Goal: Information Seeking & Learning: Compare options

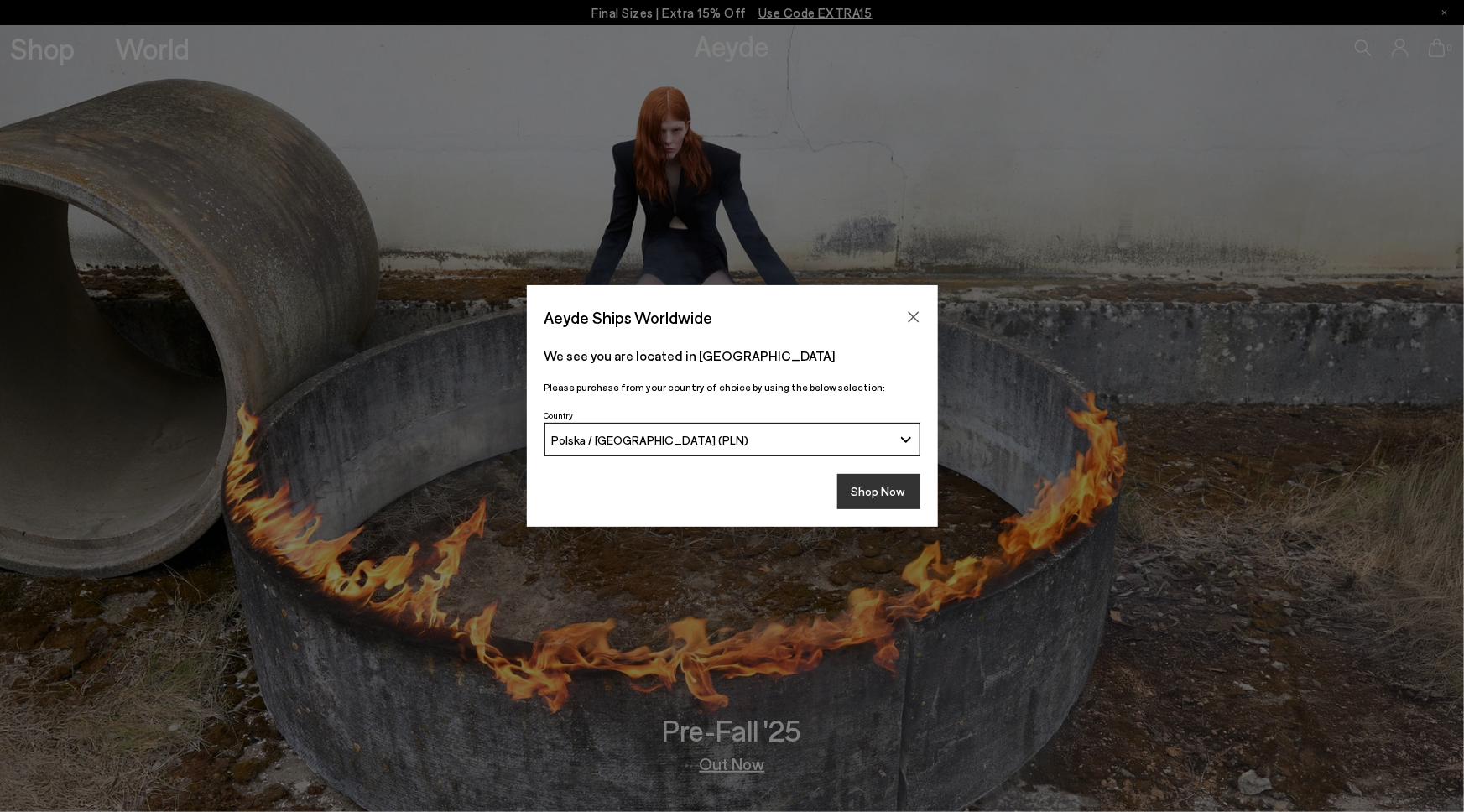
click at [866, 491] on button "Shop Now" at bounding box center [878, 491] width 83 height 35
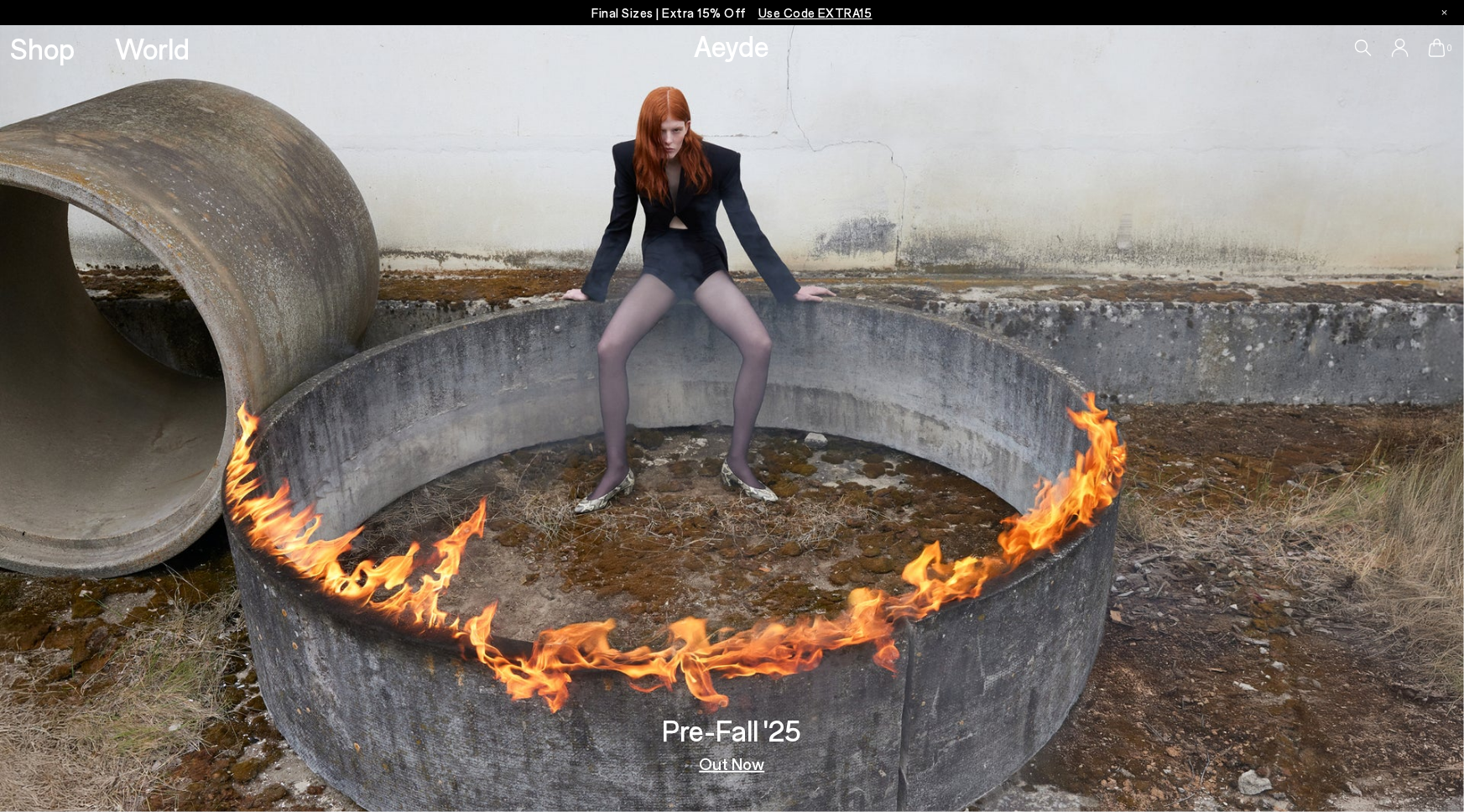
click at [733, 766] on link "Out Now" at bounding box center [732, 763] width 66 height 17
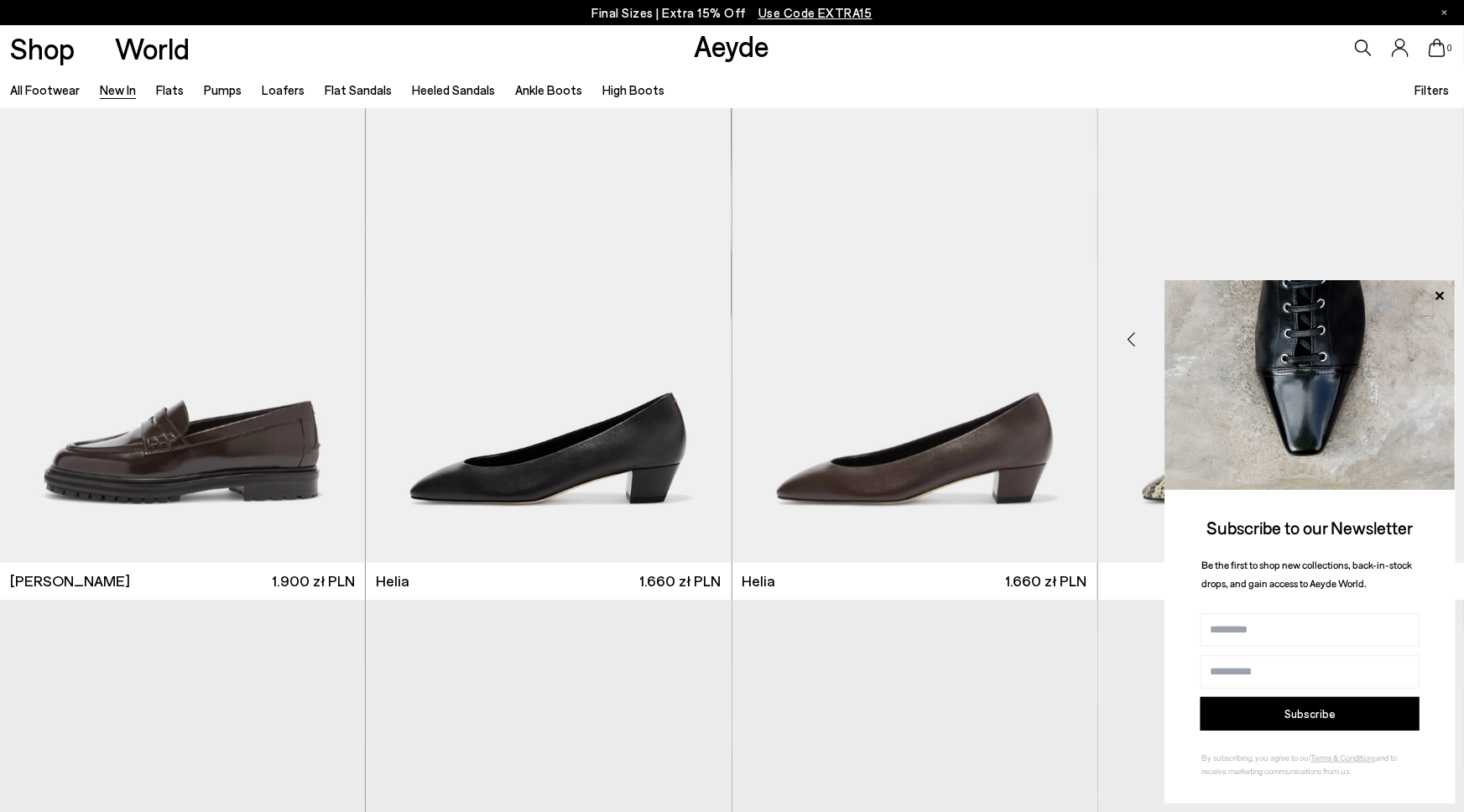
scroll to position [1520, 0]
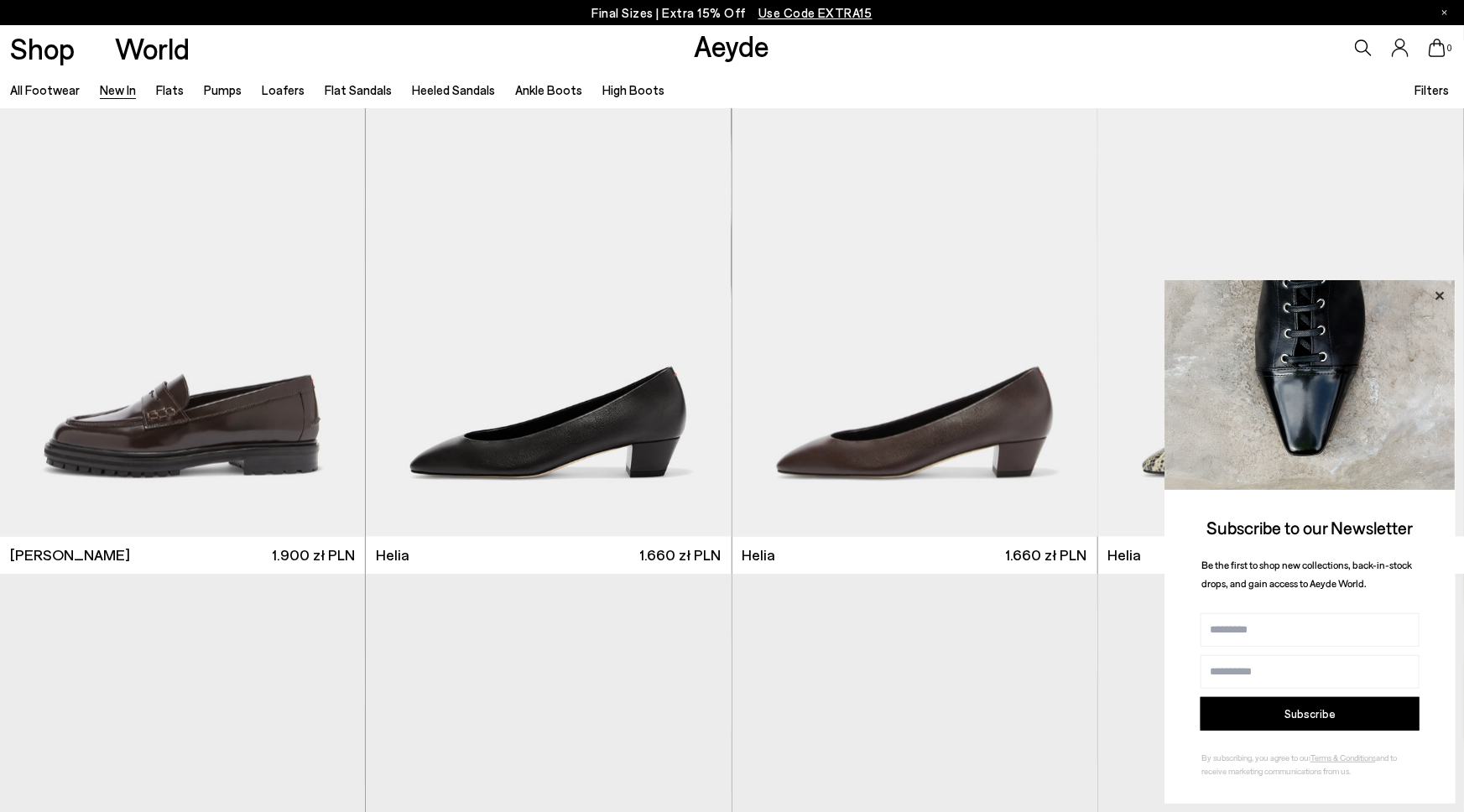
click at [1440, 294] on icon at bounding box center [1439, 295] width 9 height 9
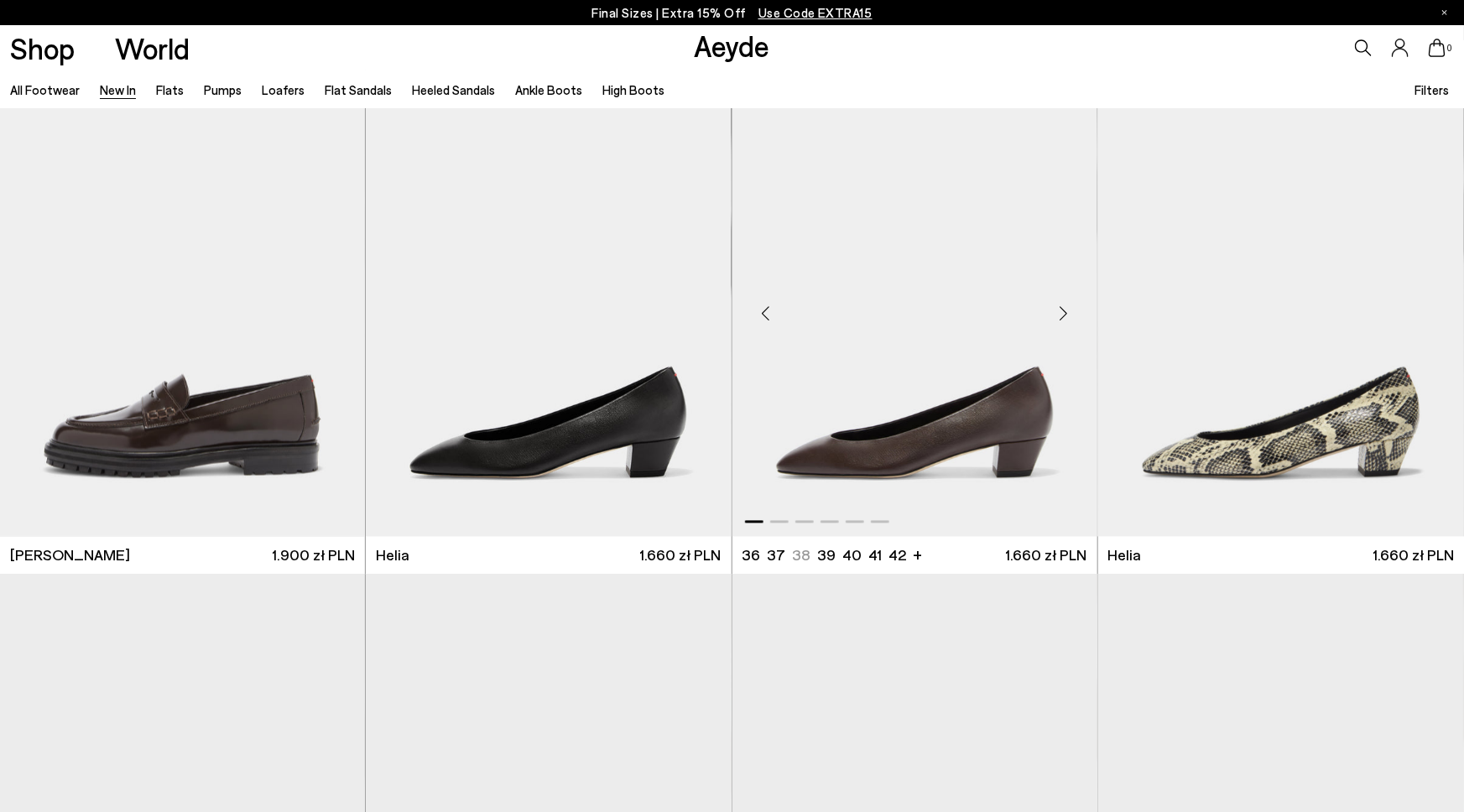
click at [1064, 317] on div "Next slide" at bounding box center [1064, 314] width 50 height 50
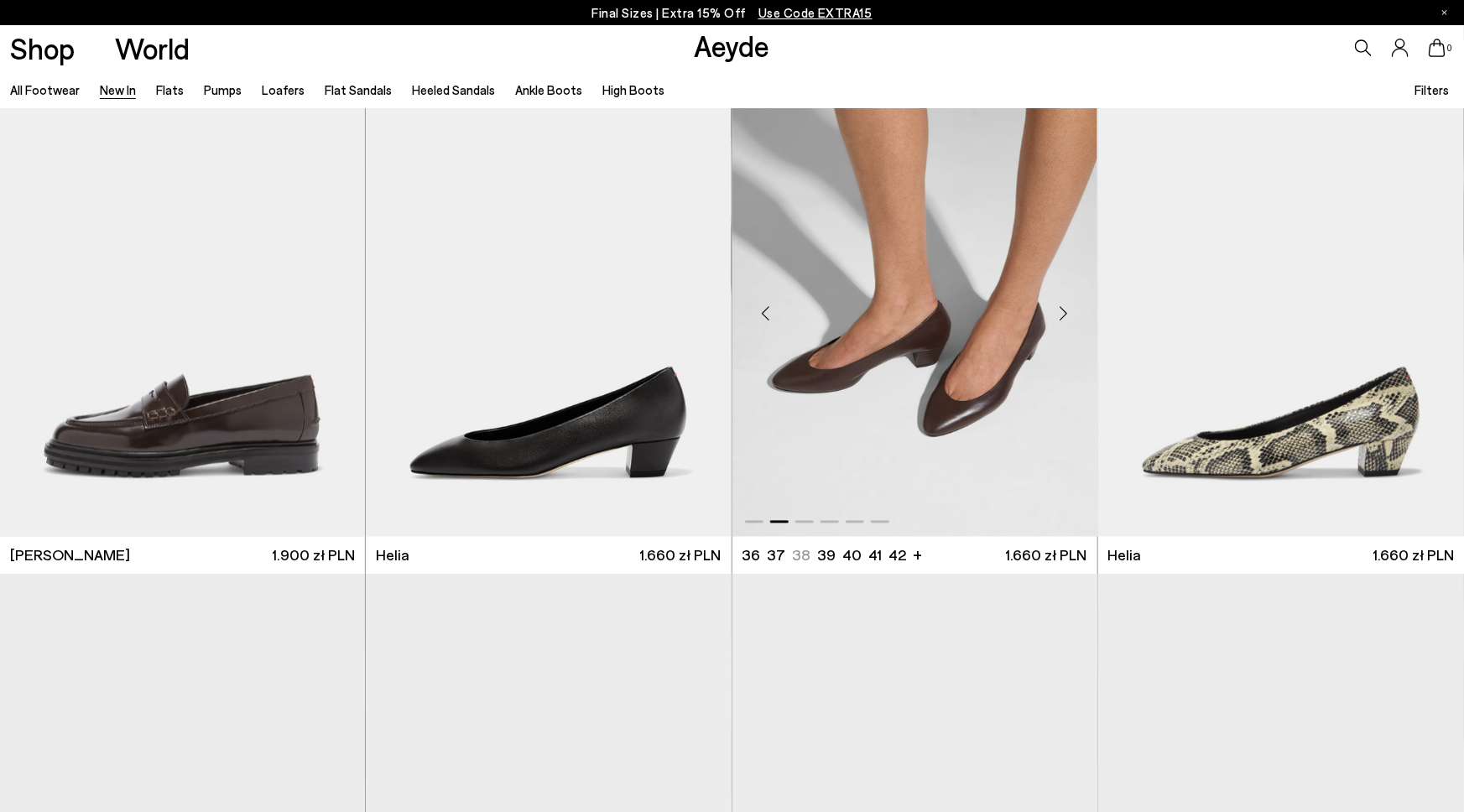
click at [1064, 317] on div "Next slide" at bounding box center [1064, 314] width 50 height 50
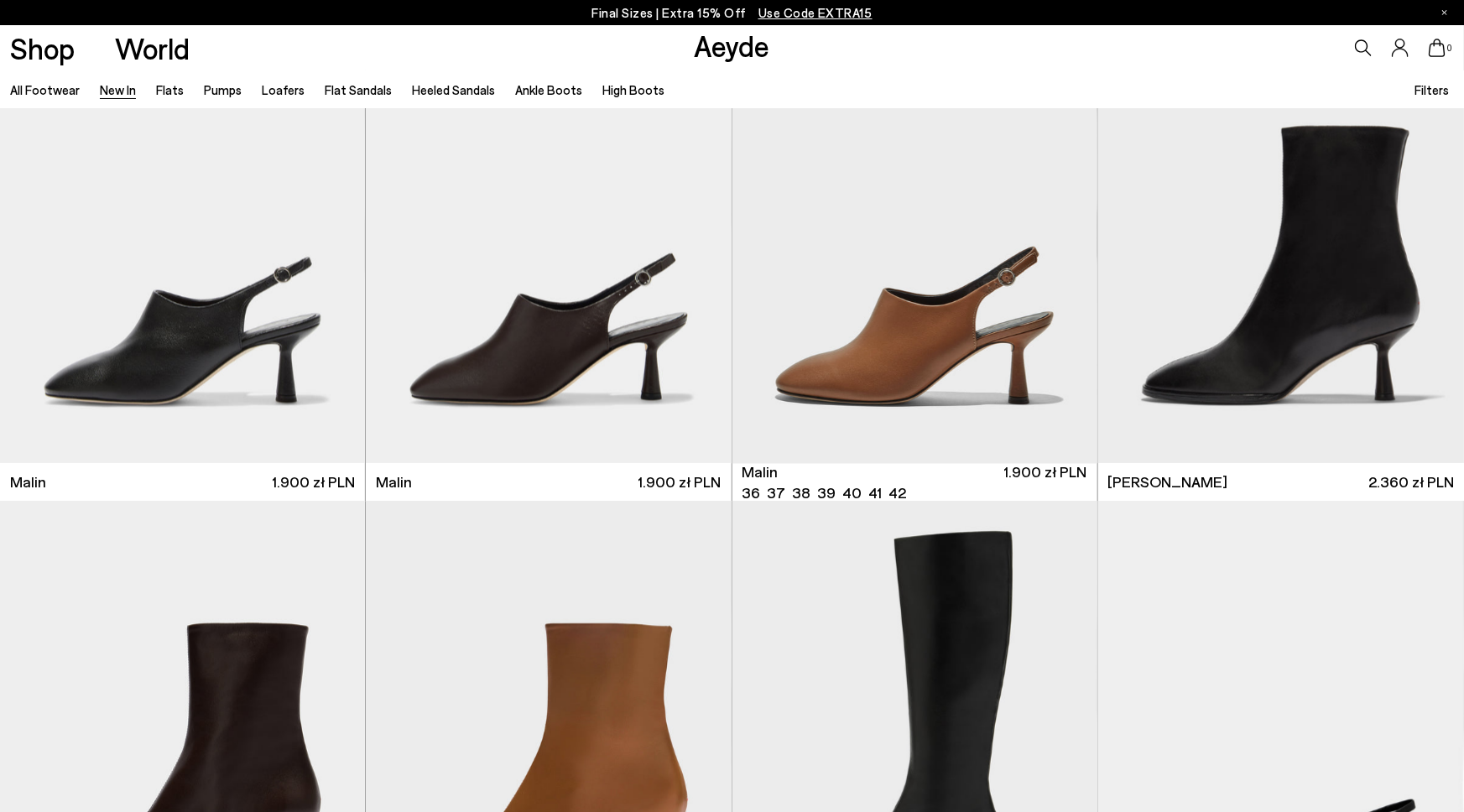
scroll to position [5075, 0]
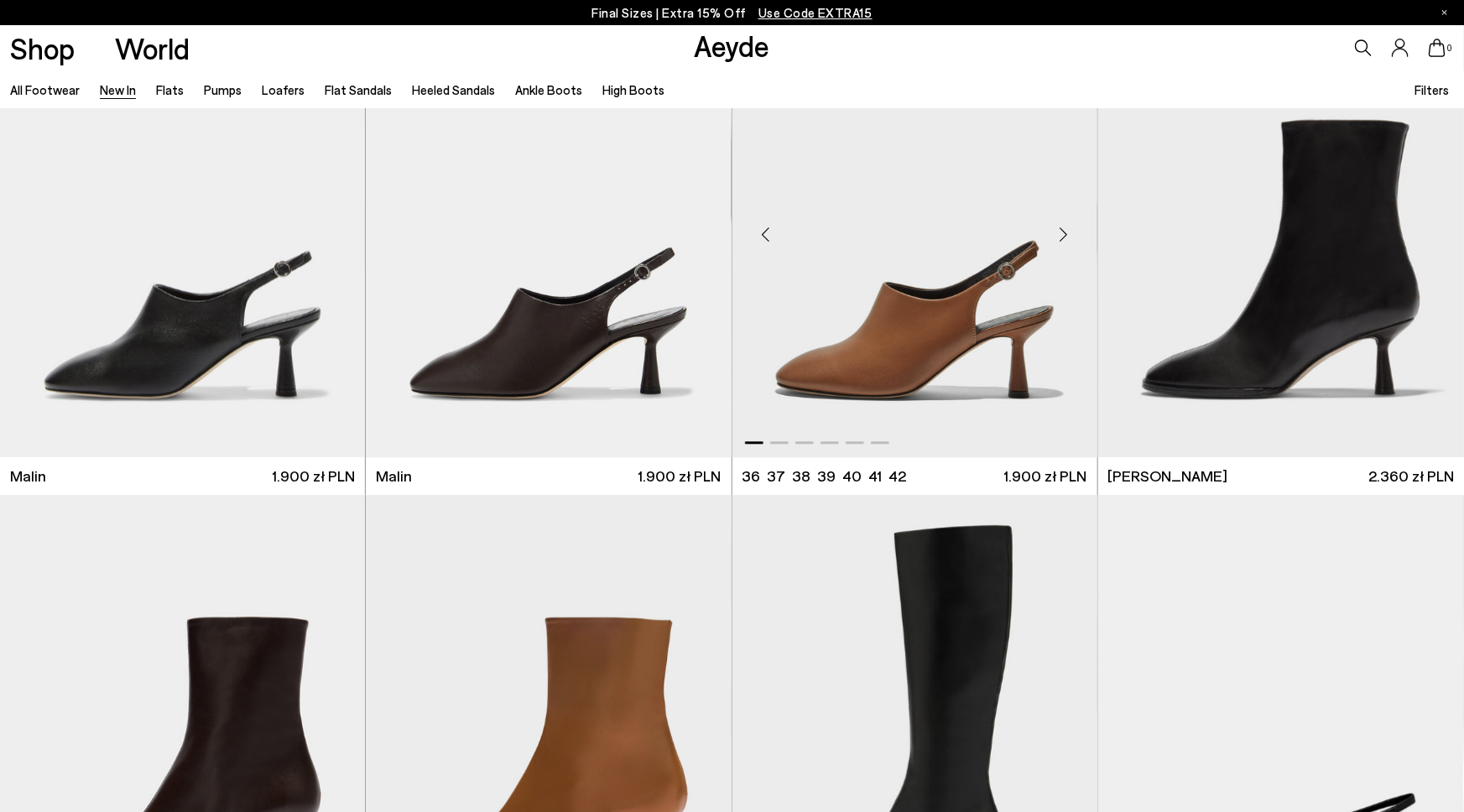
click at [1063, 233] on div "Next slide" at bounding box center [1064, 234] width 50 height 50
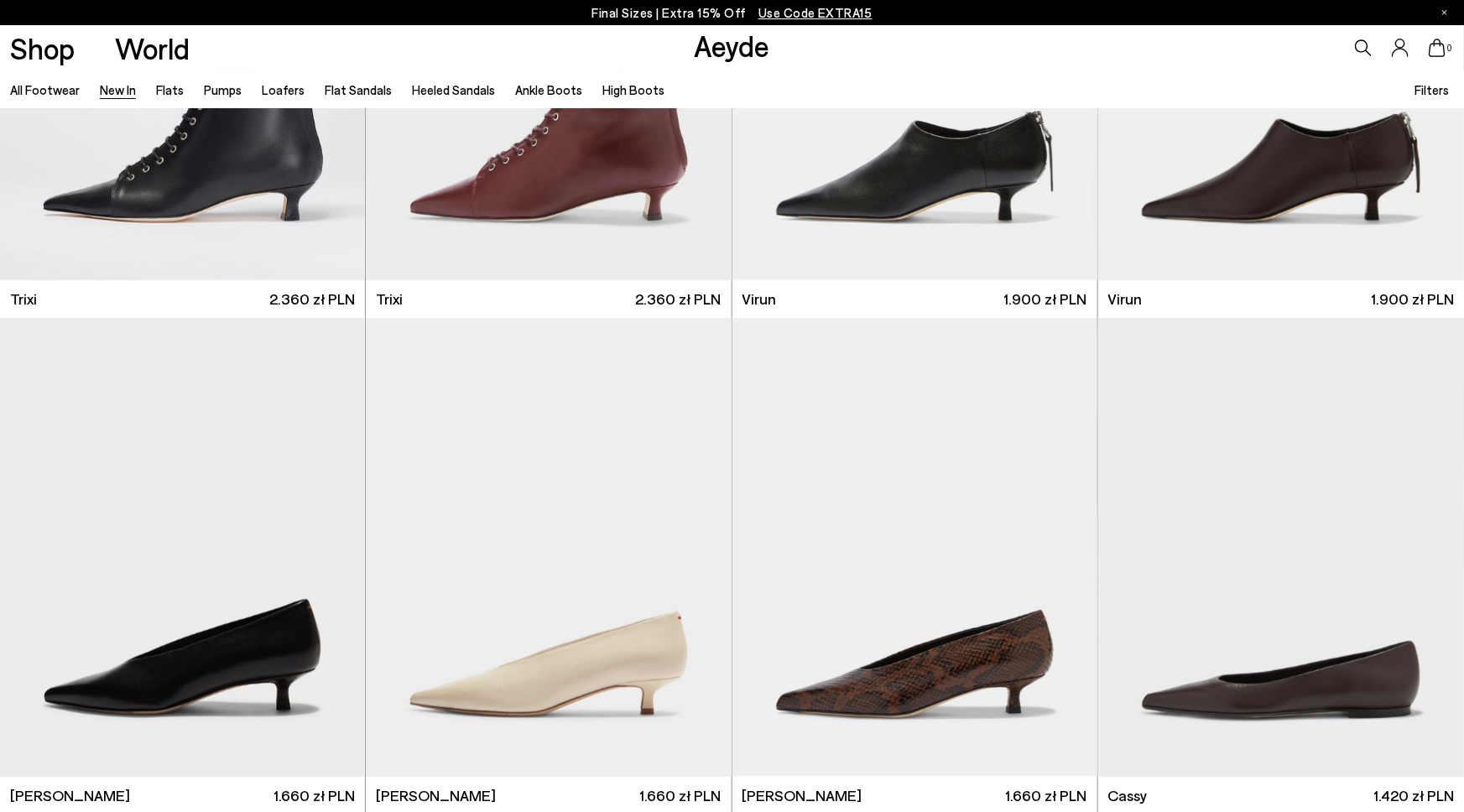
scroll to position [7963, 0]
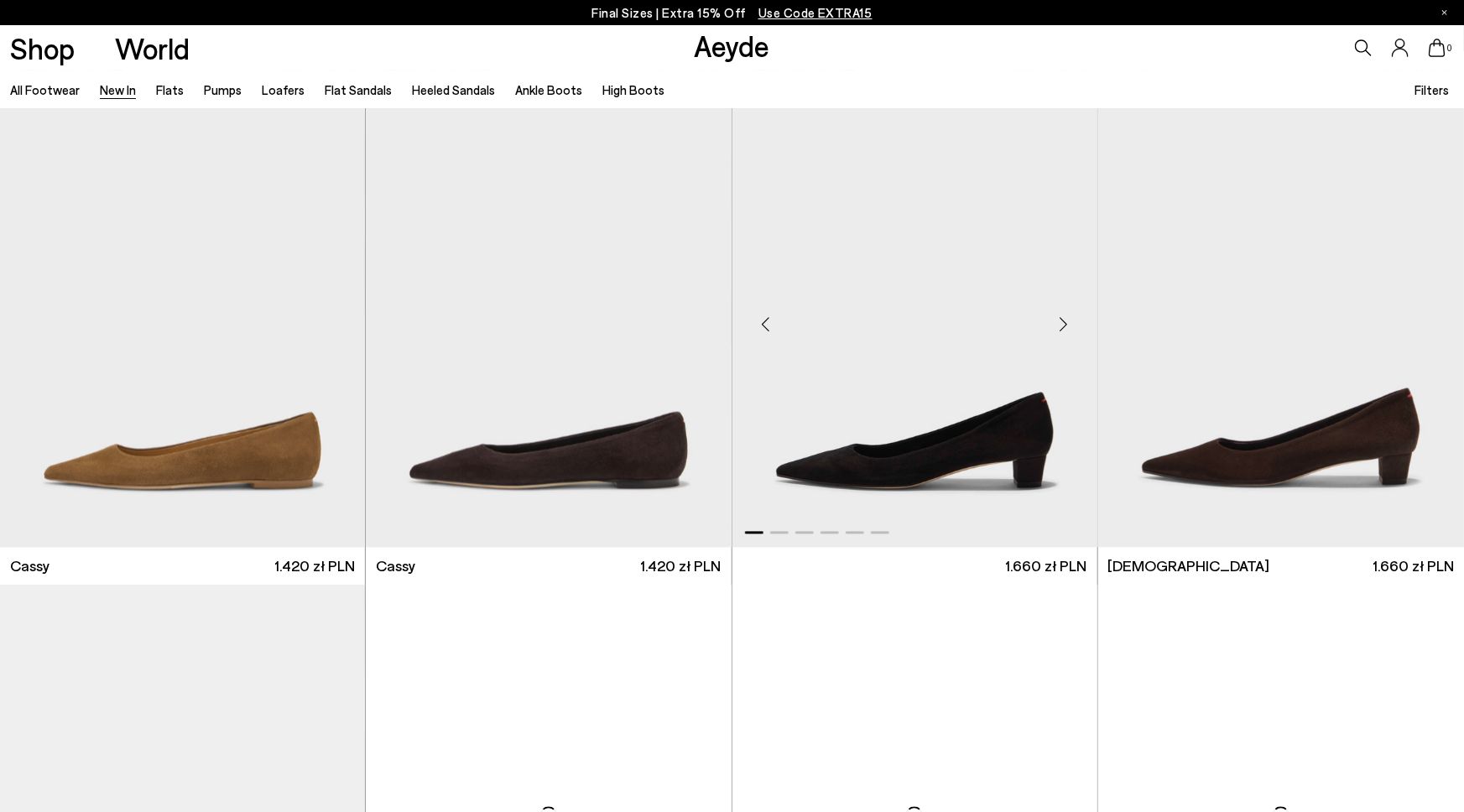
click at [1067, 300] on div "Next slide" at bounding box center [1064, 325] width 50 height 50
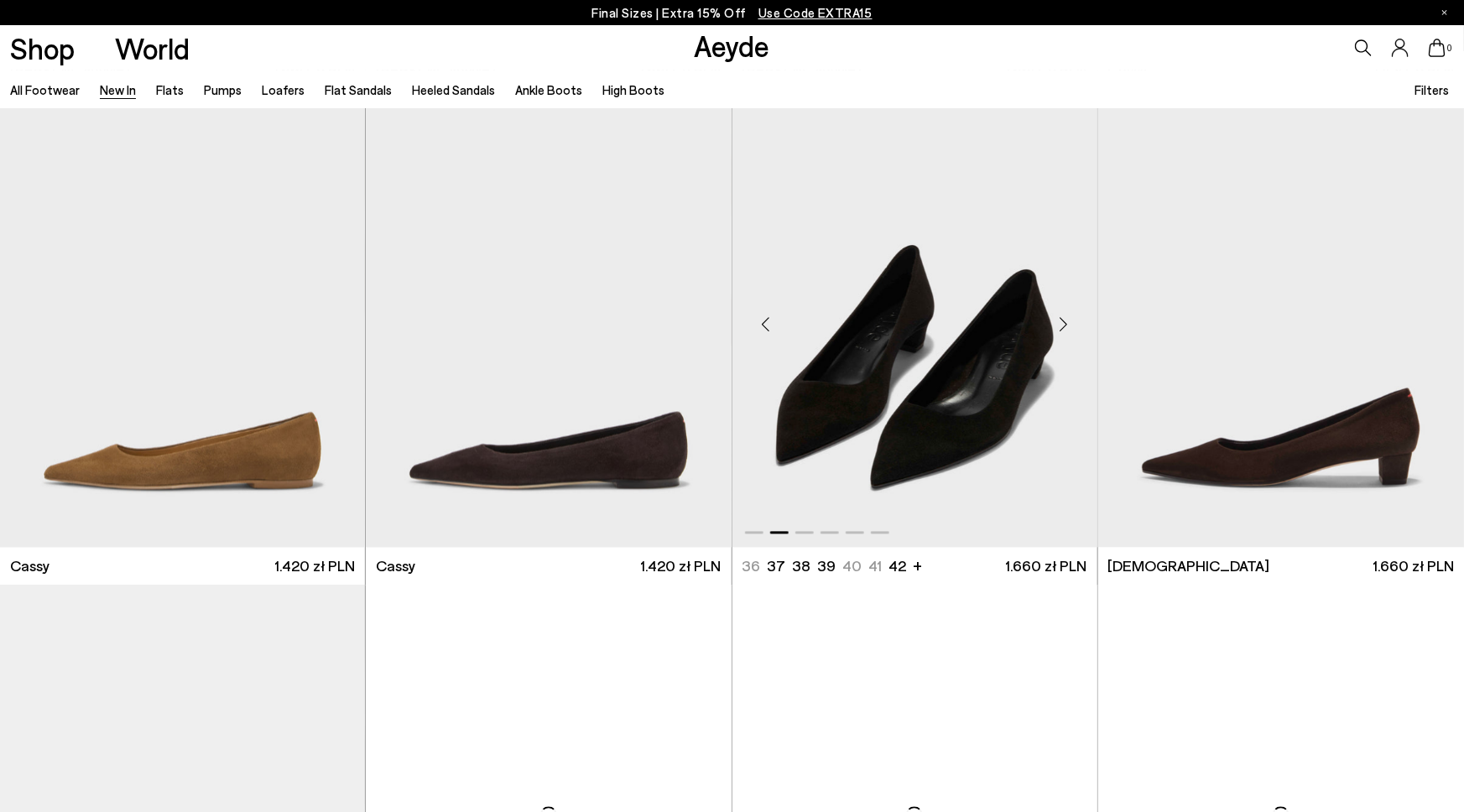
scroll to position [8135, 0]
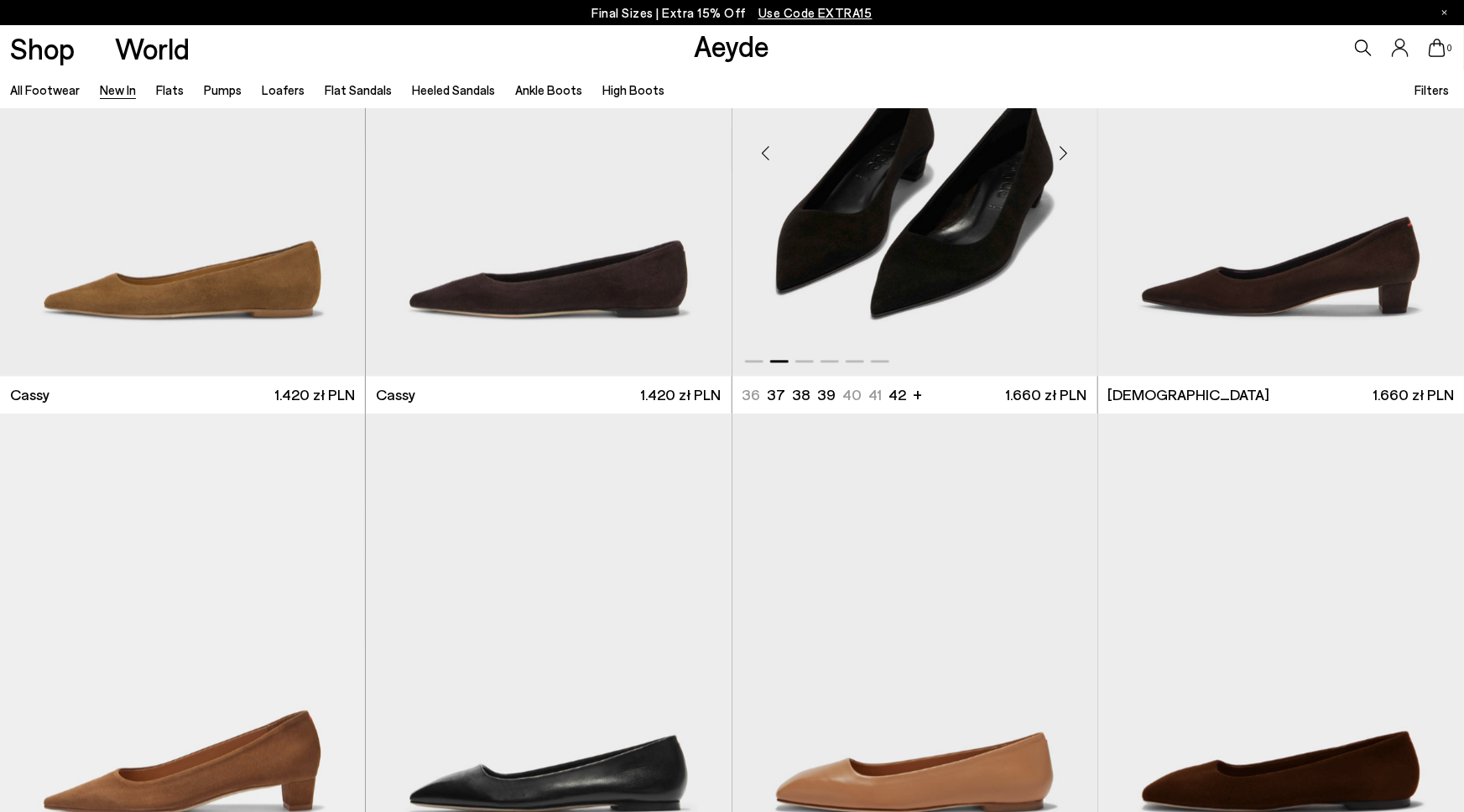
click at [1066, 157] on div "Next slide" at bounding box center [1064, 153] width 50 height 50
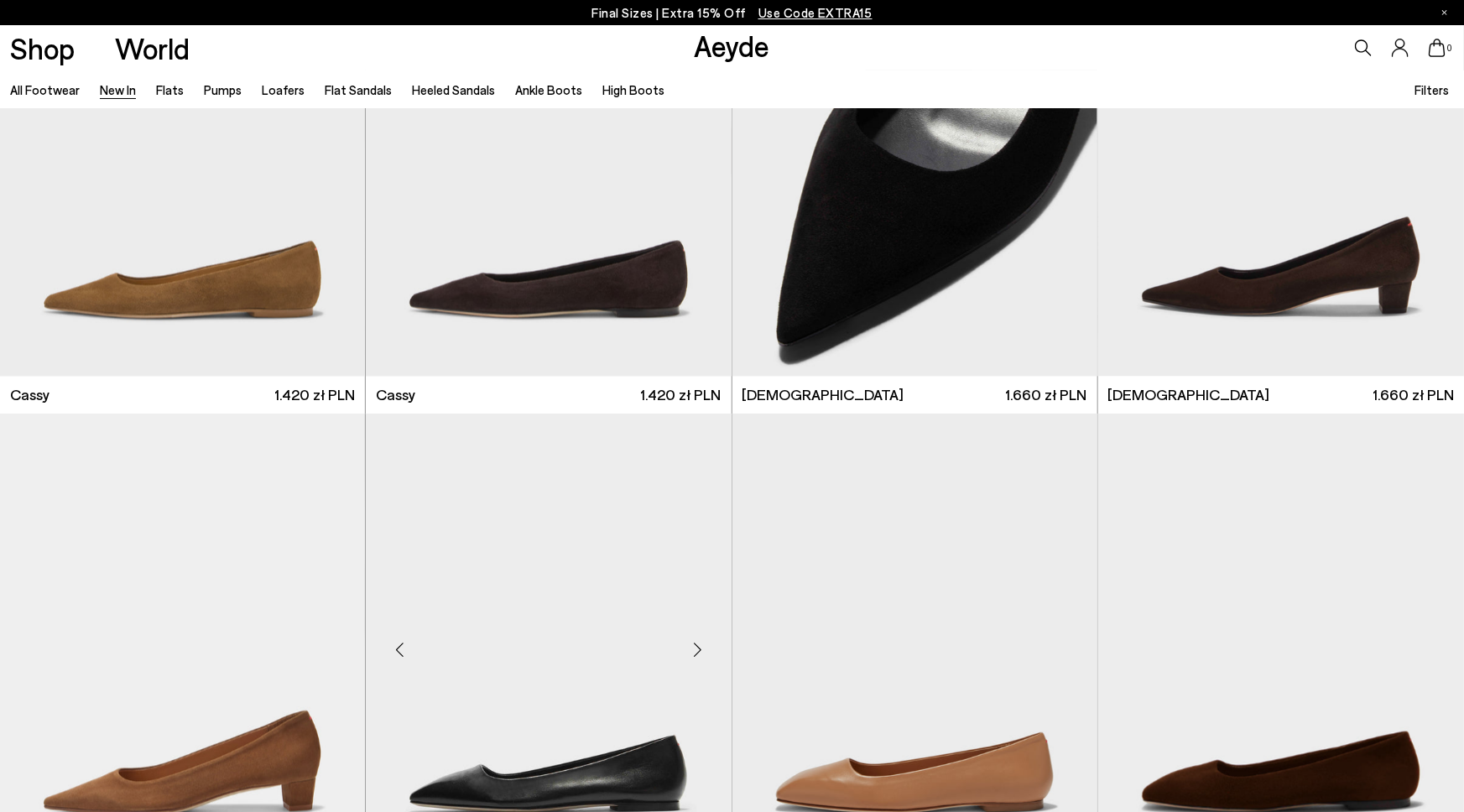
scroll to position [8529, 0]
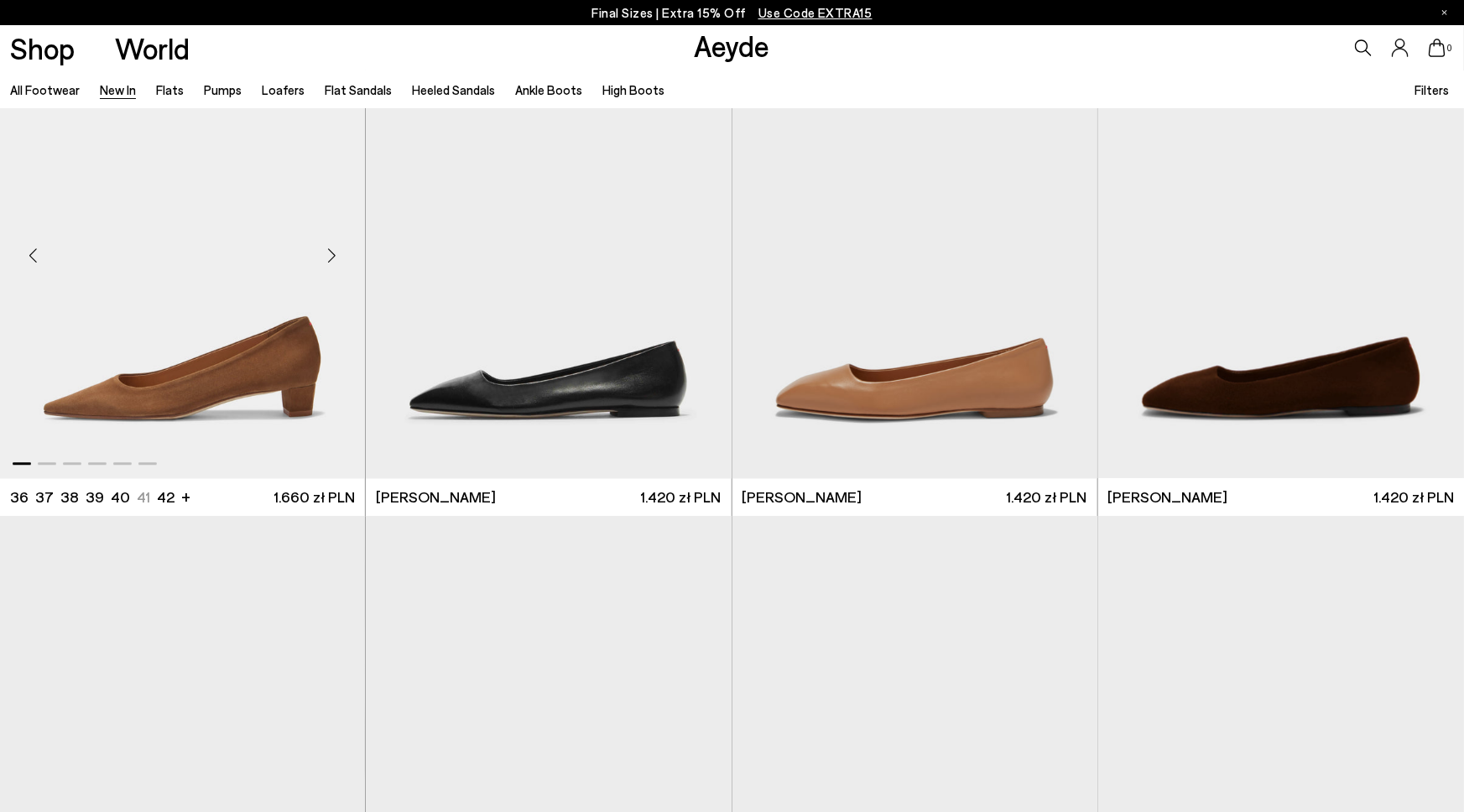
click at [325, 254] on div "Next slide" at bounding box center [331, 255] width 50 height 50
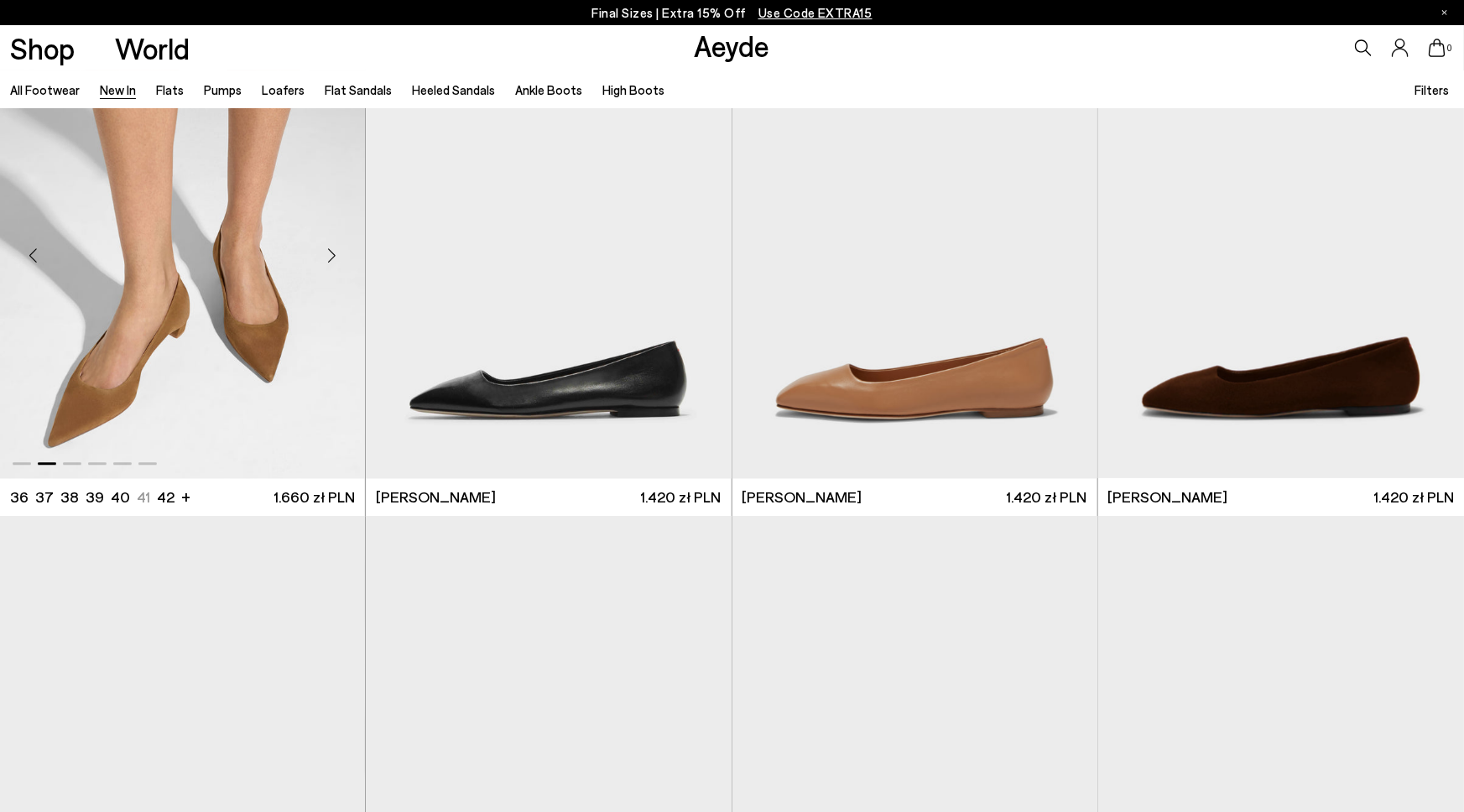
click at [325, 254] on div "Next slide" at bounding box center [331, 255] width 50 height 50
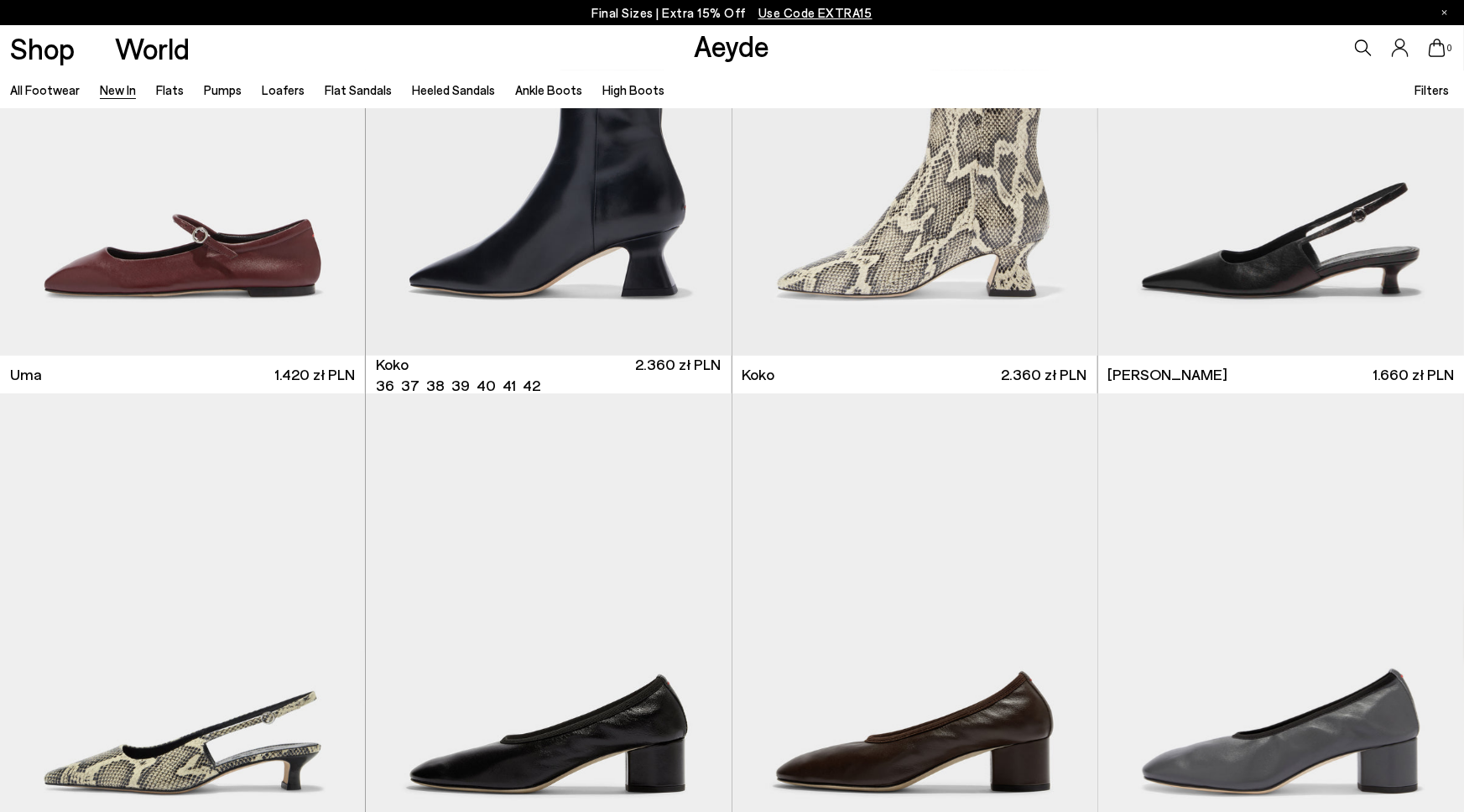
scroll to position [9711, 0]
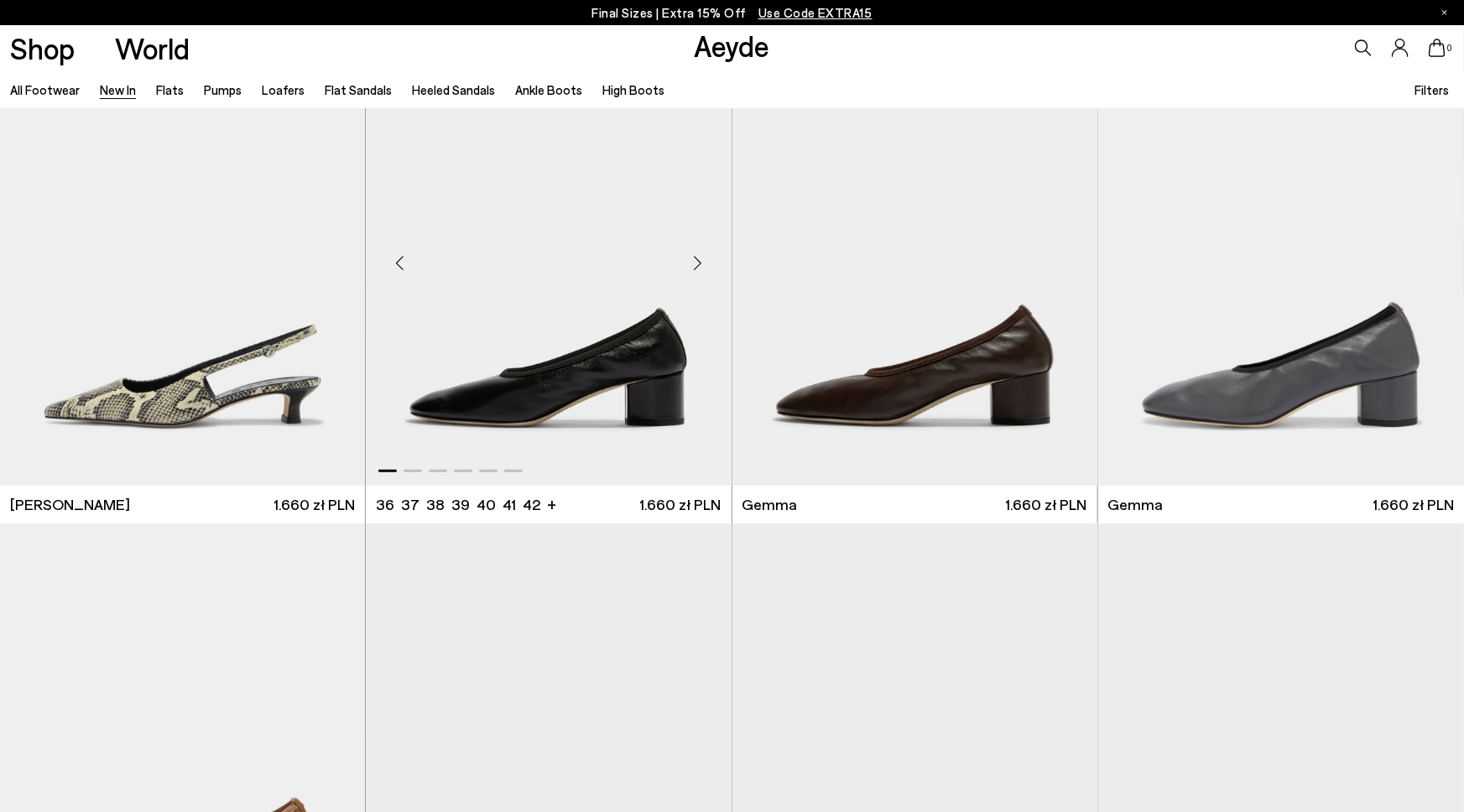
scroll to position [10058, 0]
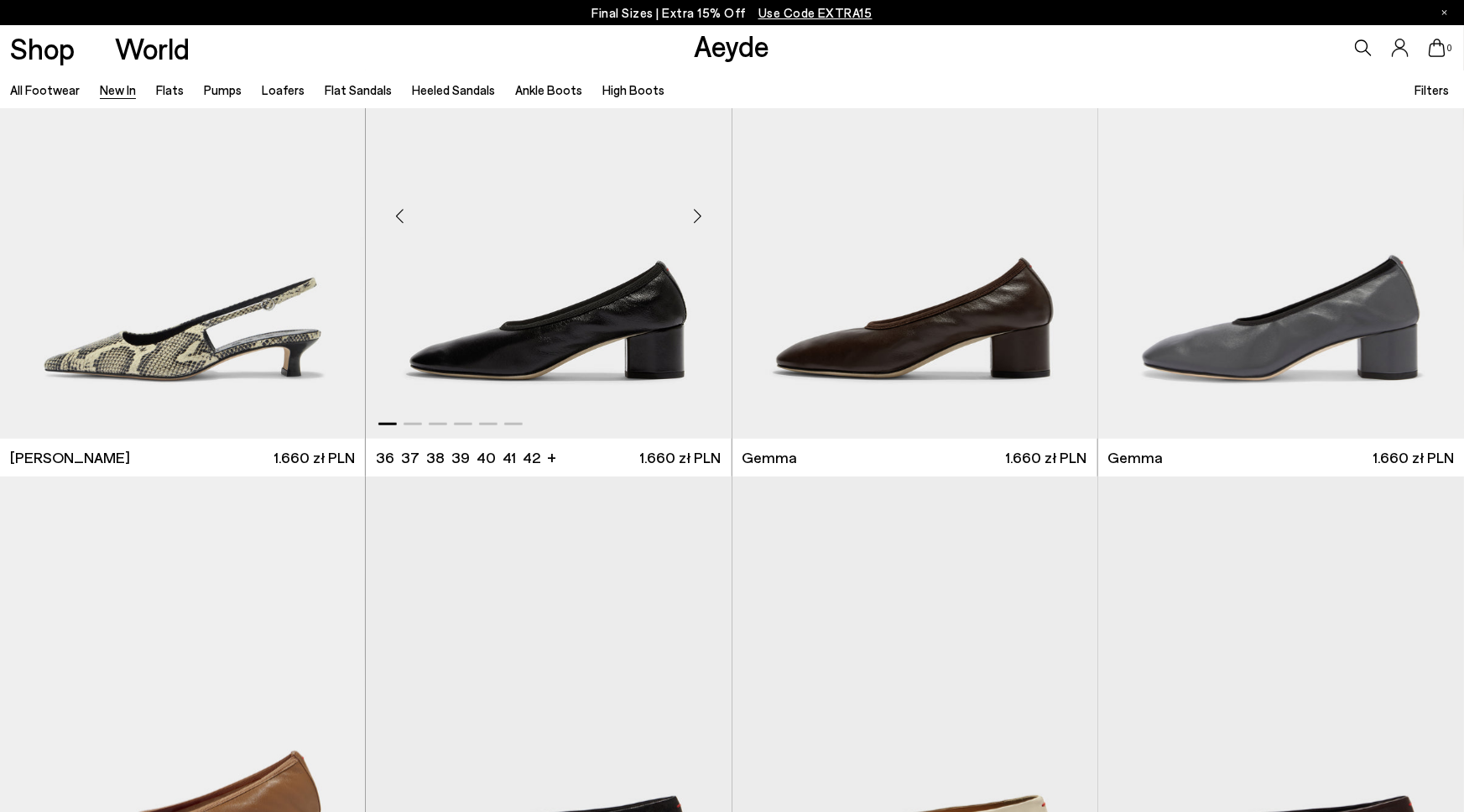
click at [692, 225] on div "Next slide" at bounding box center [698, 216] width 50 height 50
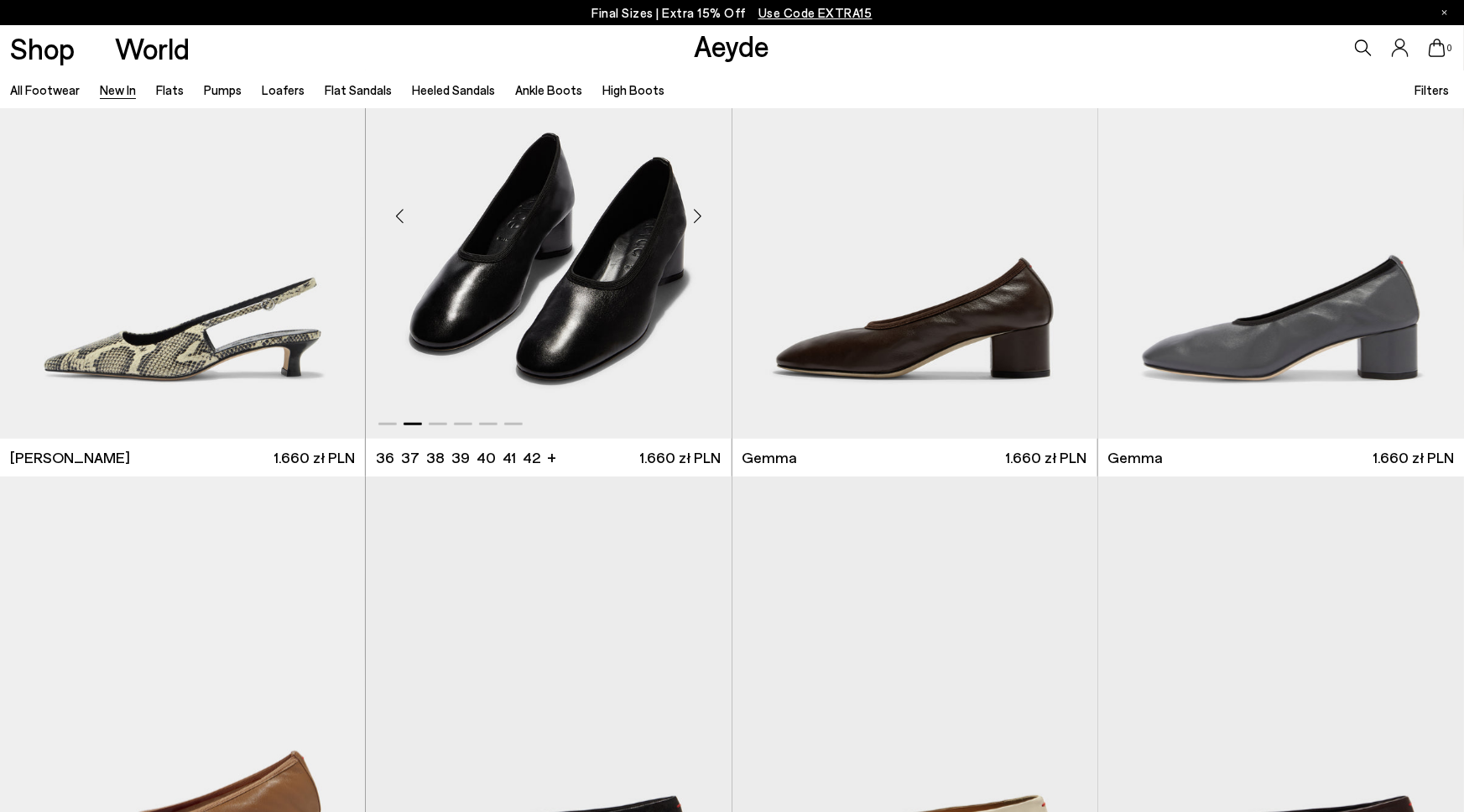
click at [692, 224] on div "Next slide" at bounding box center [698, 216] width 50 height 50
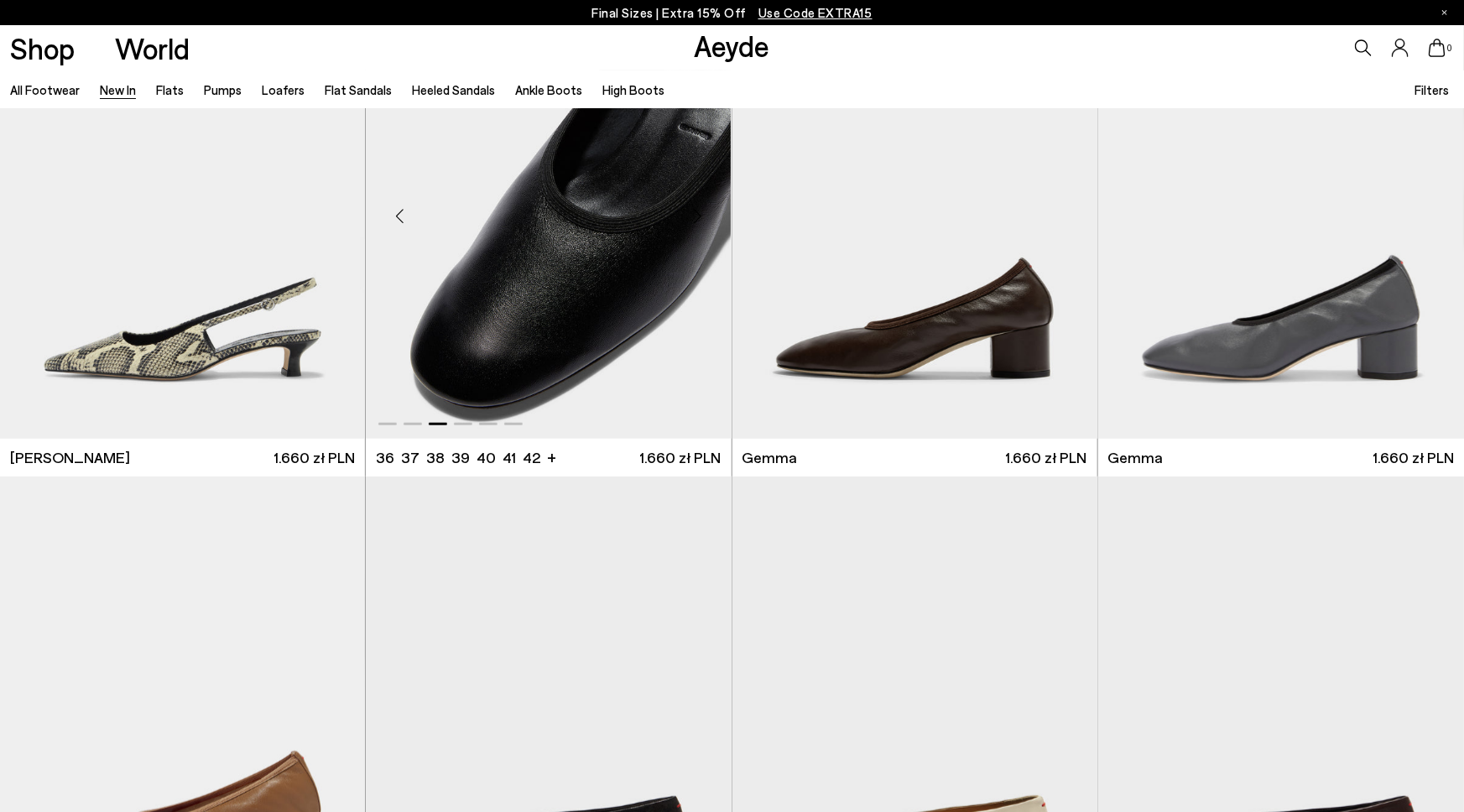
click at [692, 224] on div "Next slide" at bounding box center [698, 216] width 50 height 50
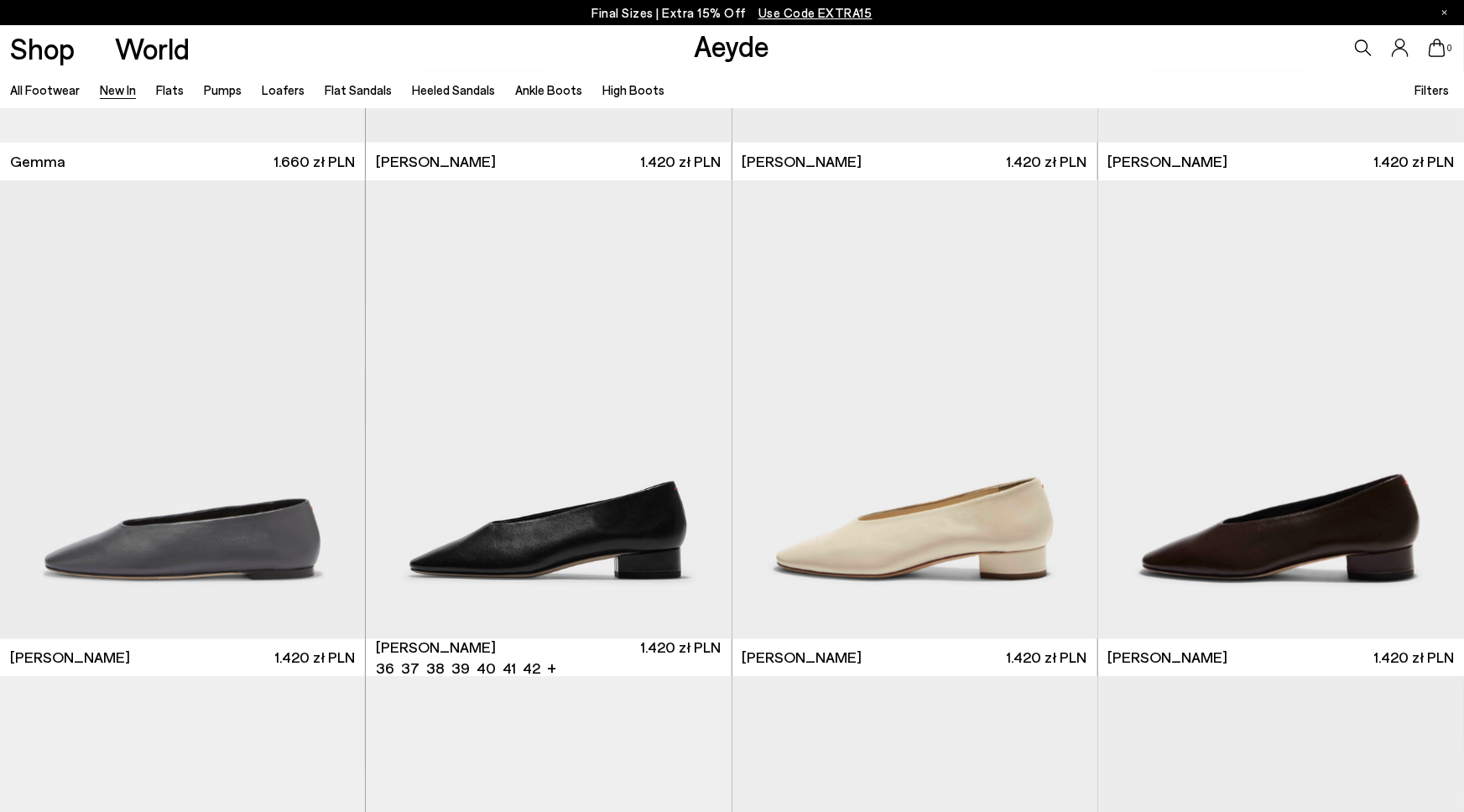
scroll to position [10995, 0]
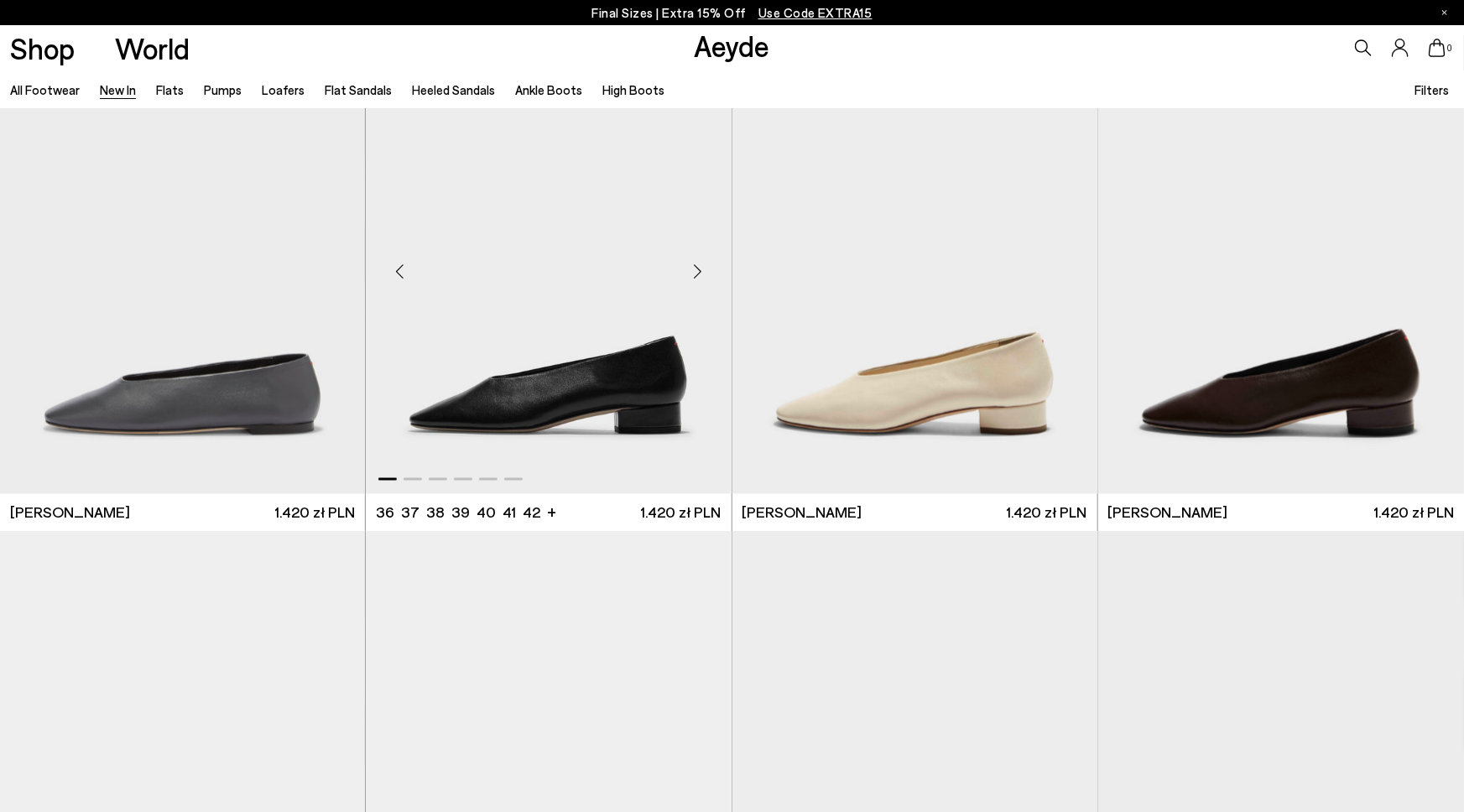
click at [702, 267] on div "Next slide" at bounding box center [698, 271] width 50 height 50
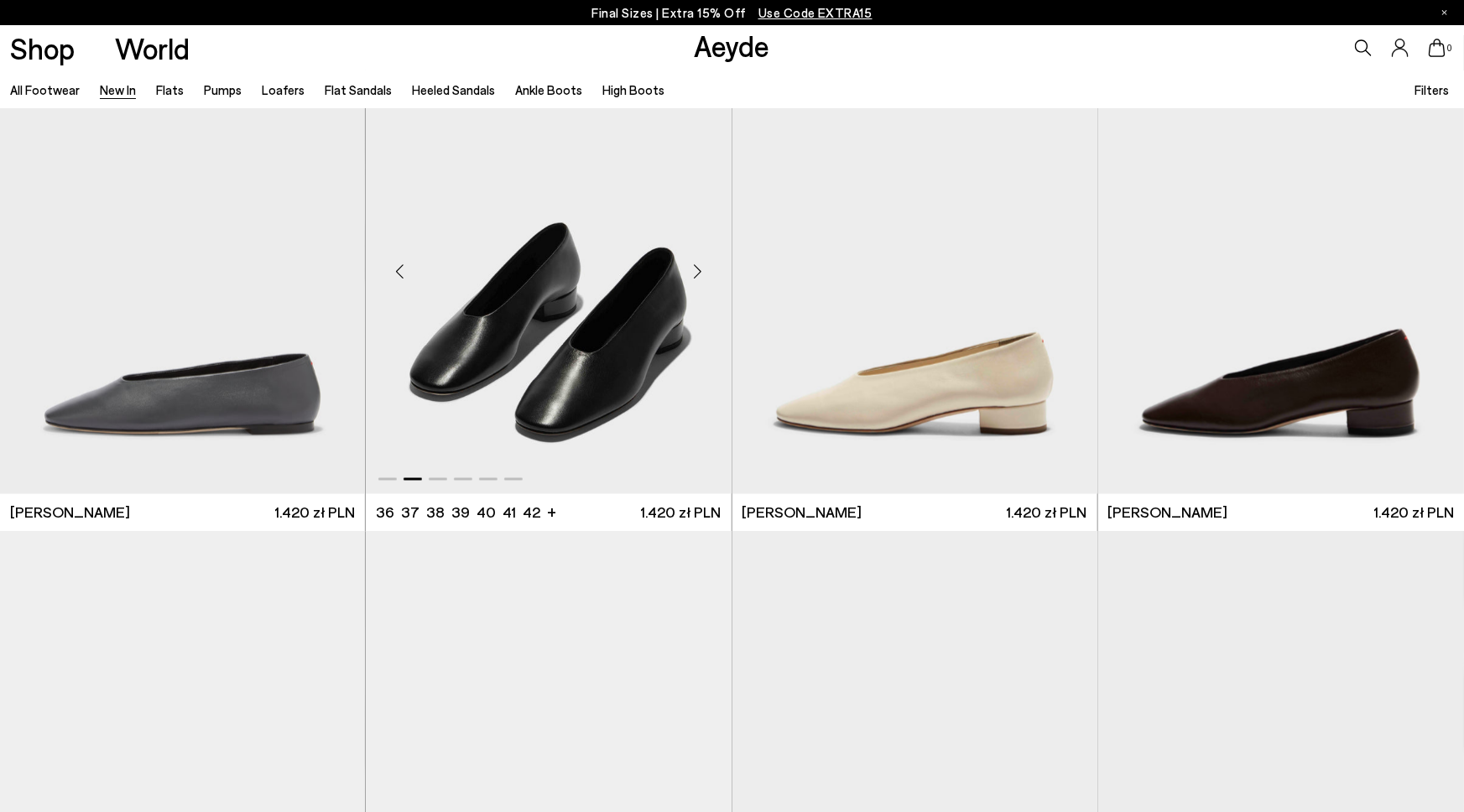
click at [702, 267] on div "Next slide" at bounding box center [698, 271] width 50 height 50
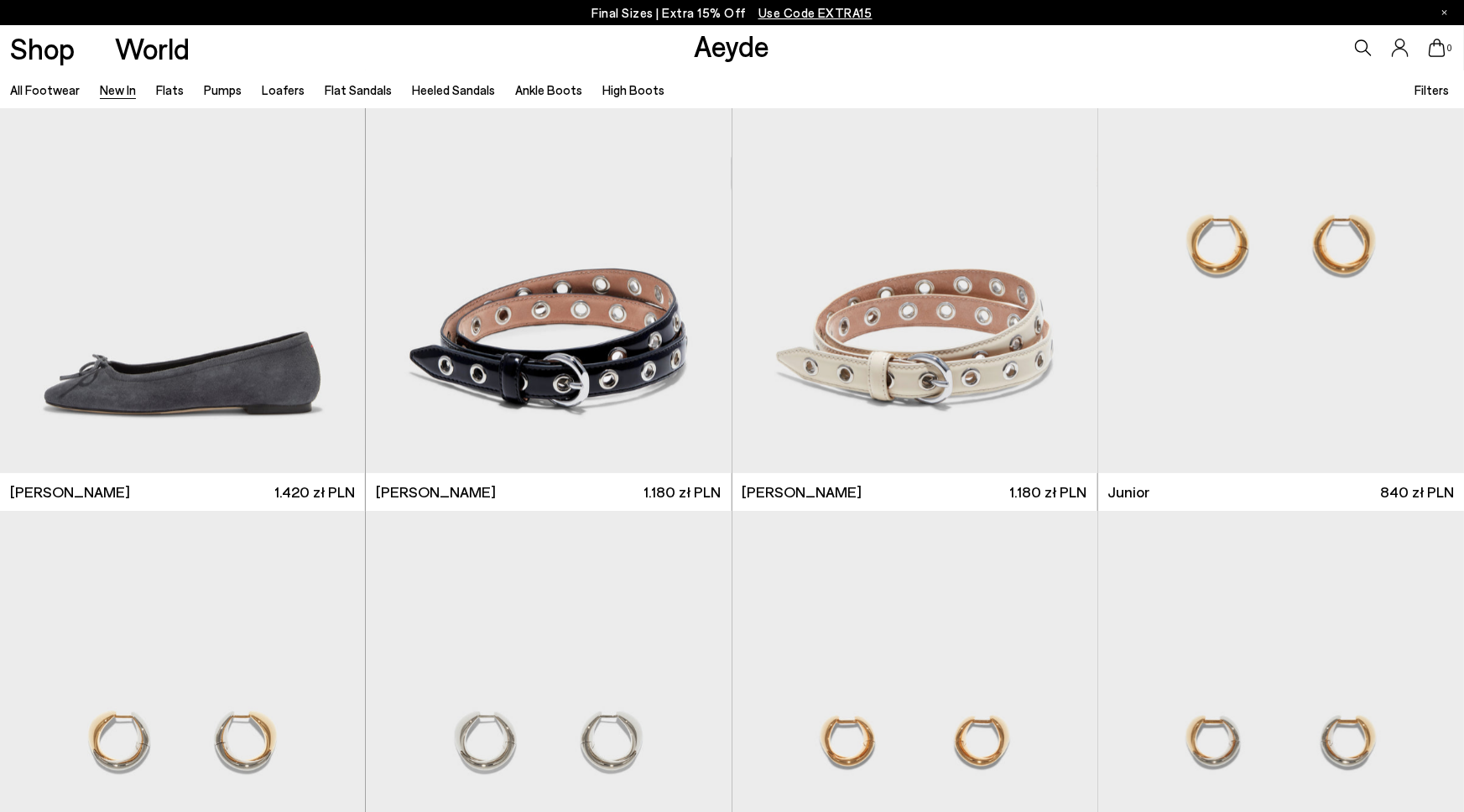
scroll to position [12014, 0]
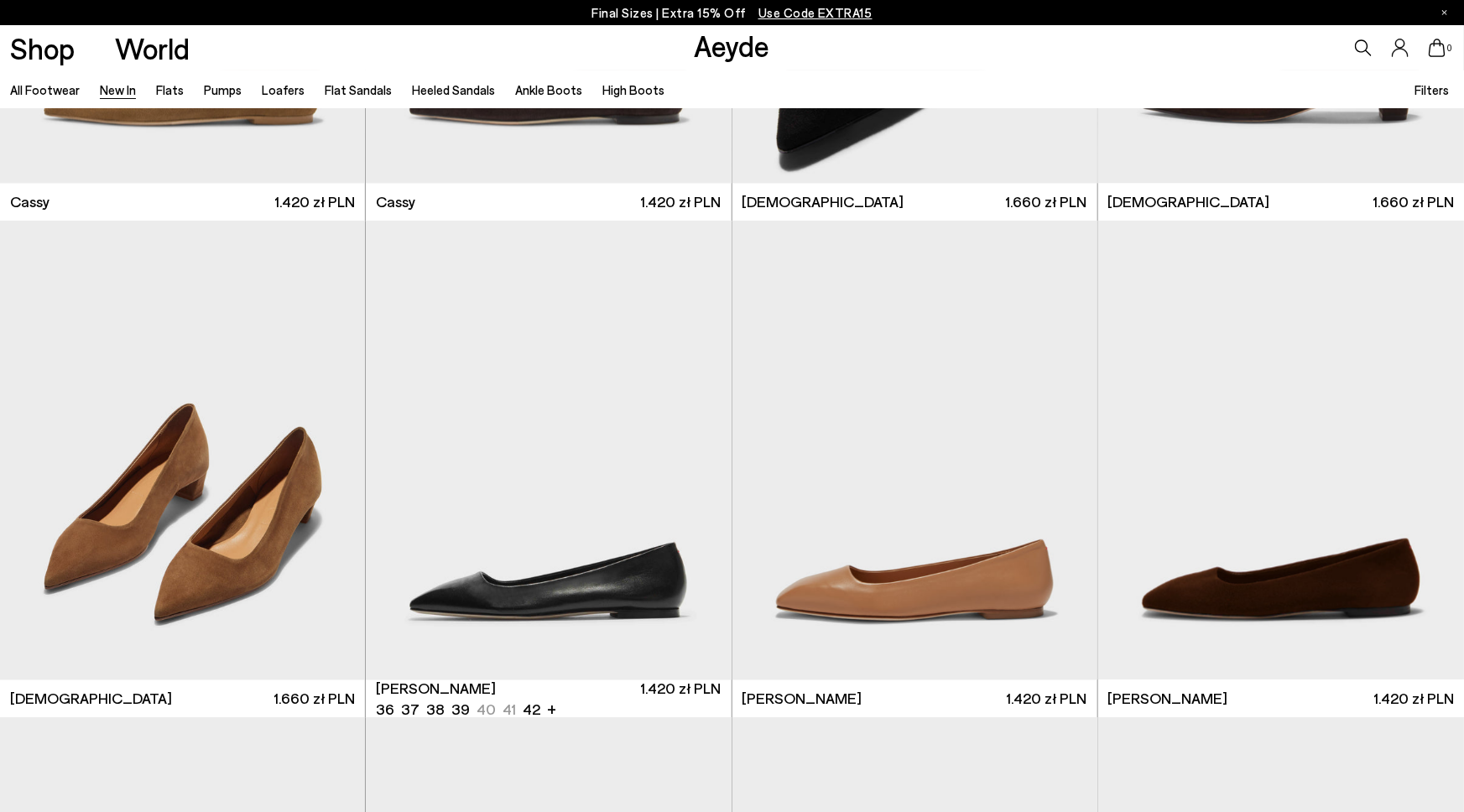
scroll to position [8072, 0]
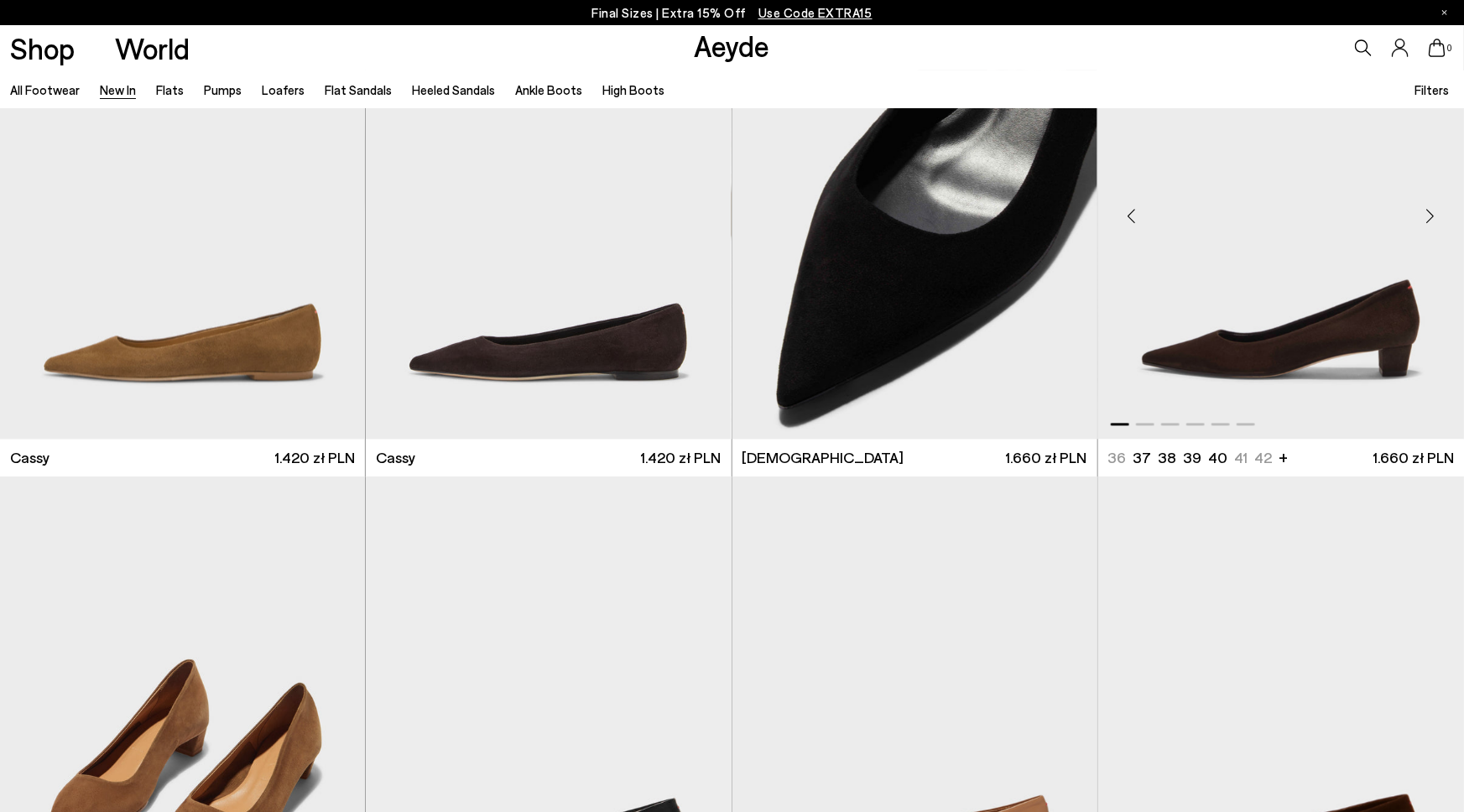
click at [1242, 265] on img "1 / 6" at bounding box center [1281, 209] width 366 height 459
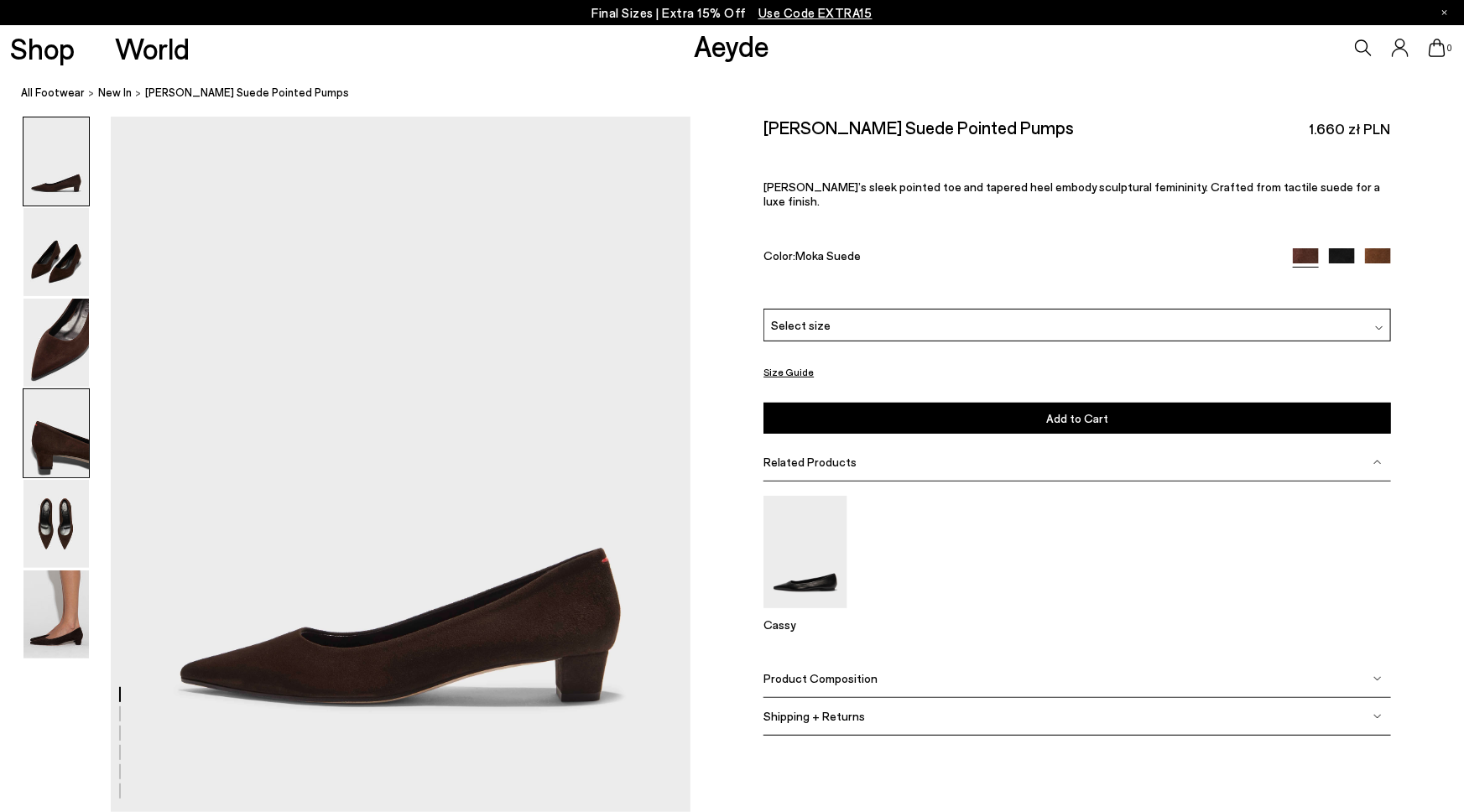
click at [52, 442] on img at bounding box center [56, 433] width 66 height 88
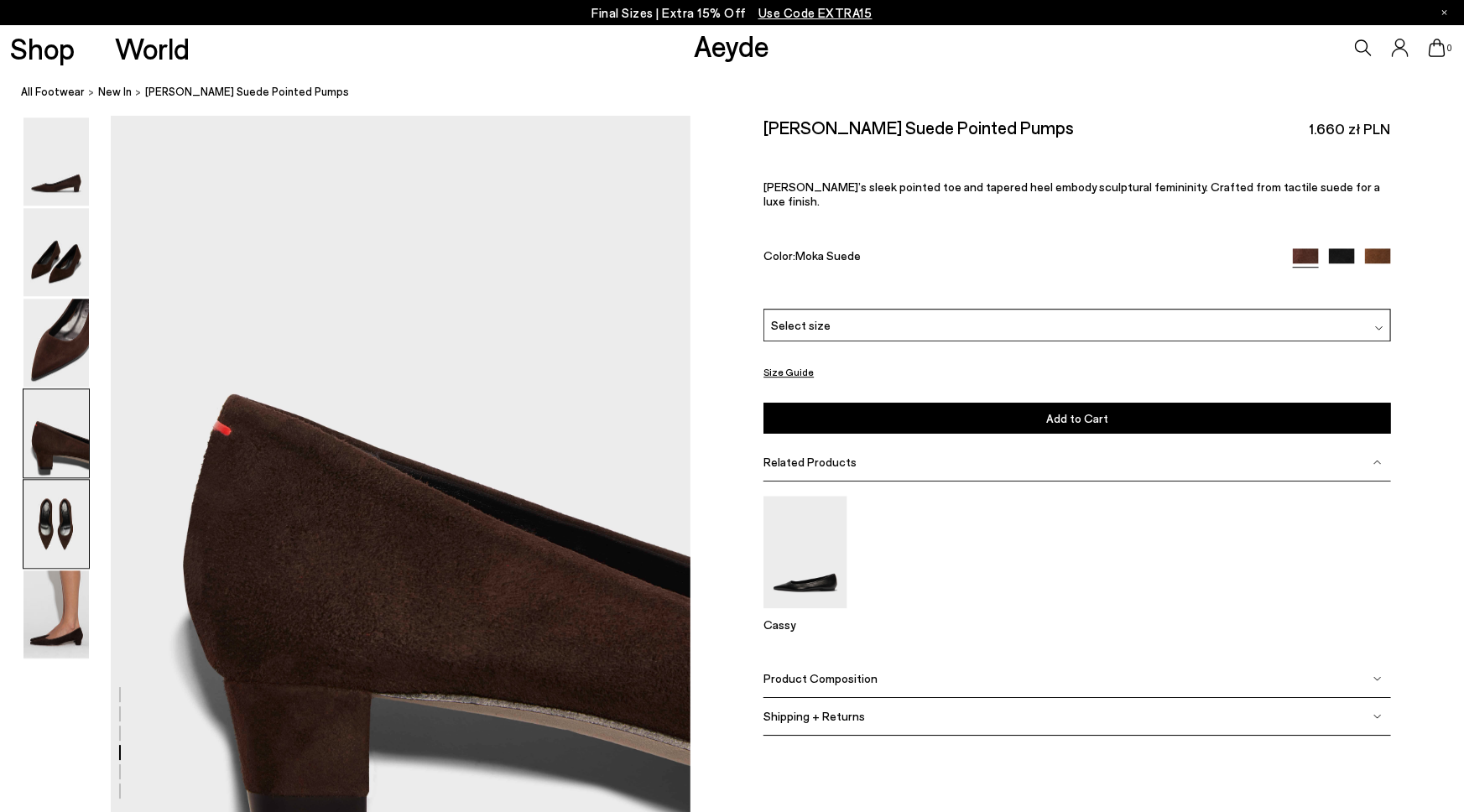
click at [68, 520] on img at bounding box center [56, 524] width 66 height 88
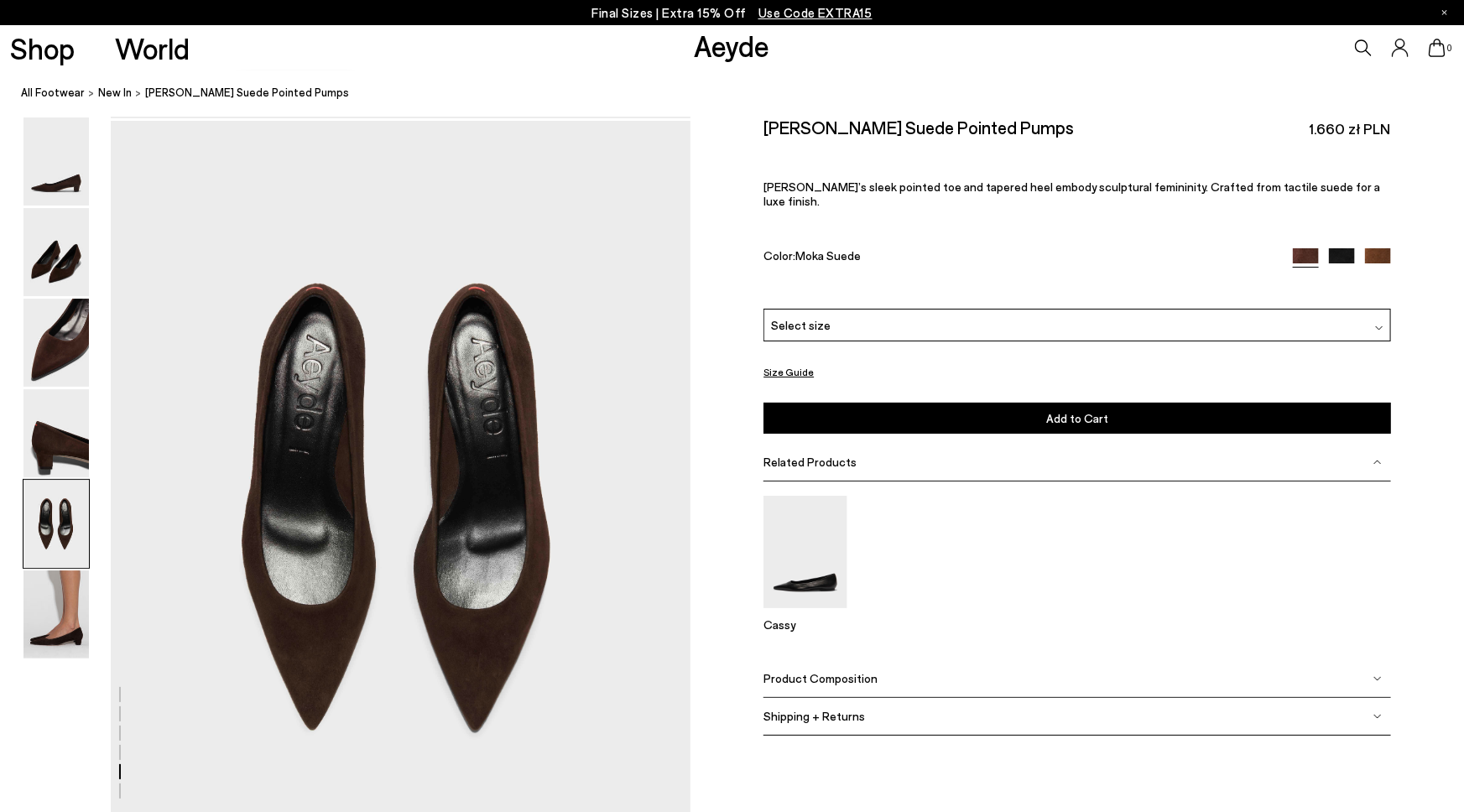
scroll to position [3025, 0]
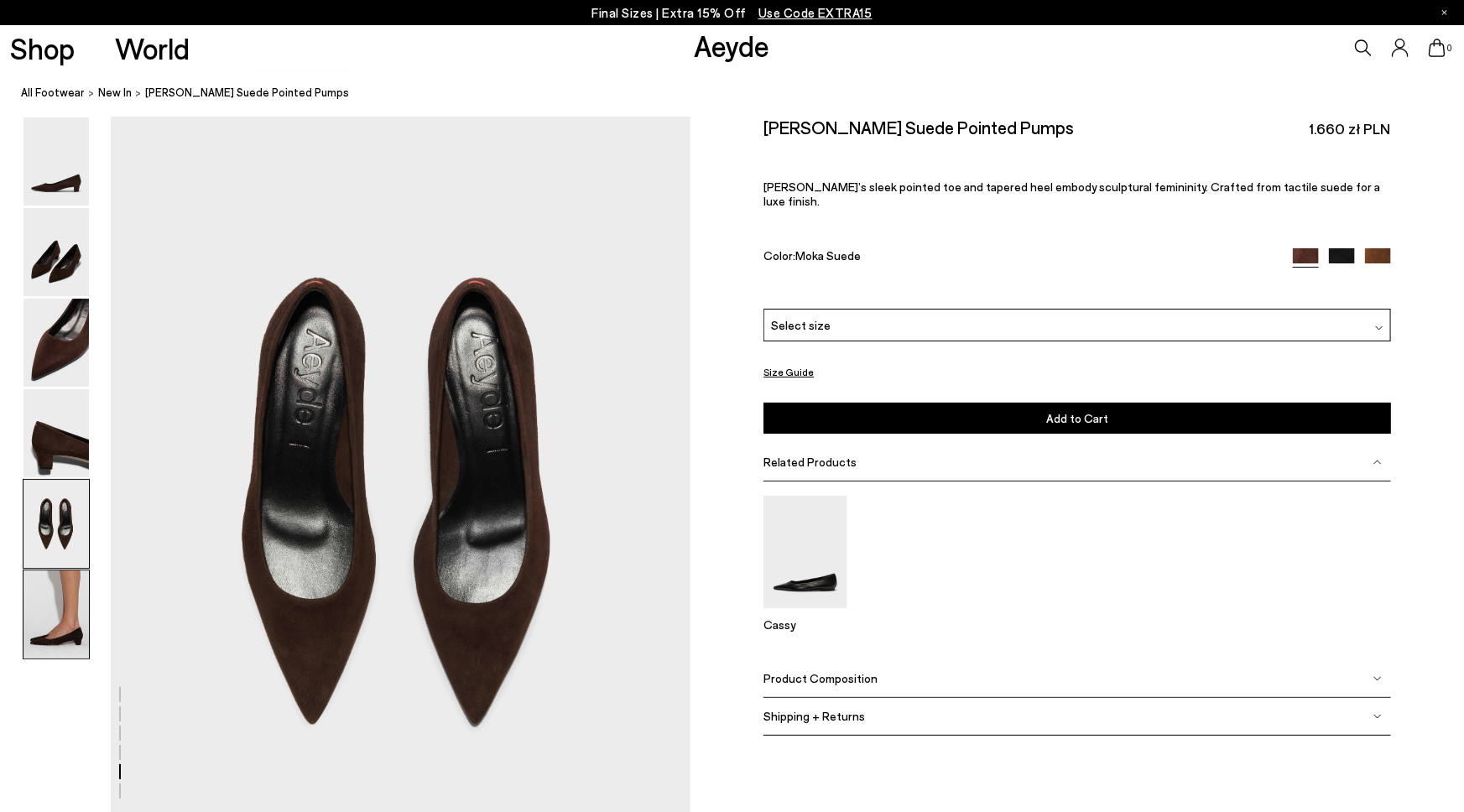
click at [61, 617] on img at bounding box center [56, 615] width 66 height 88
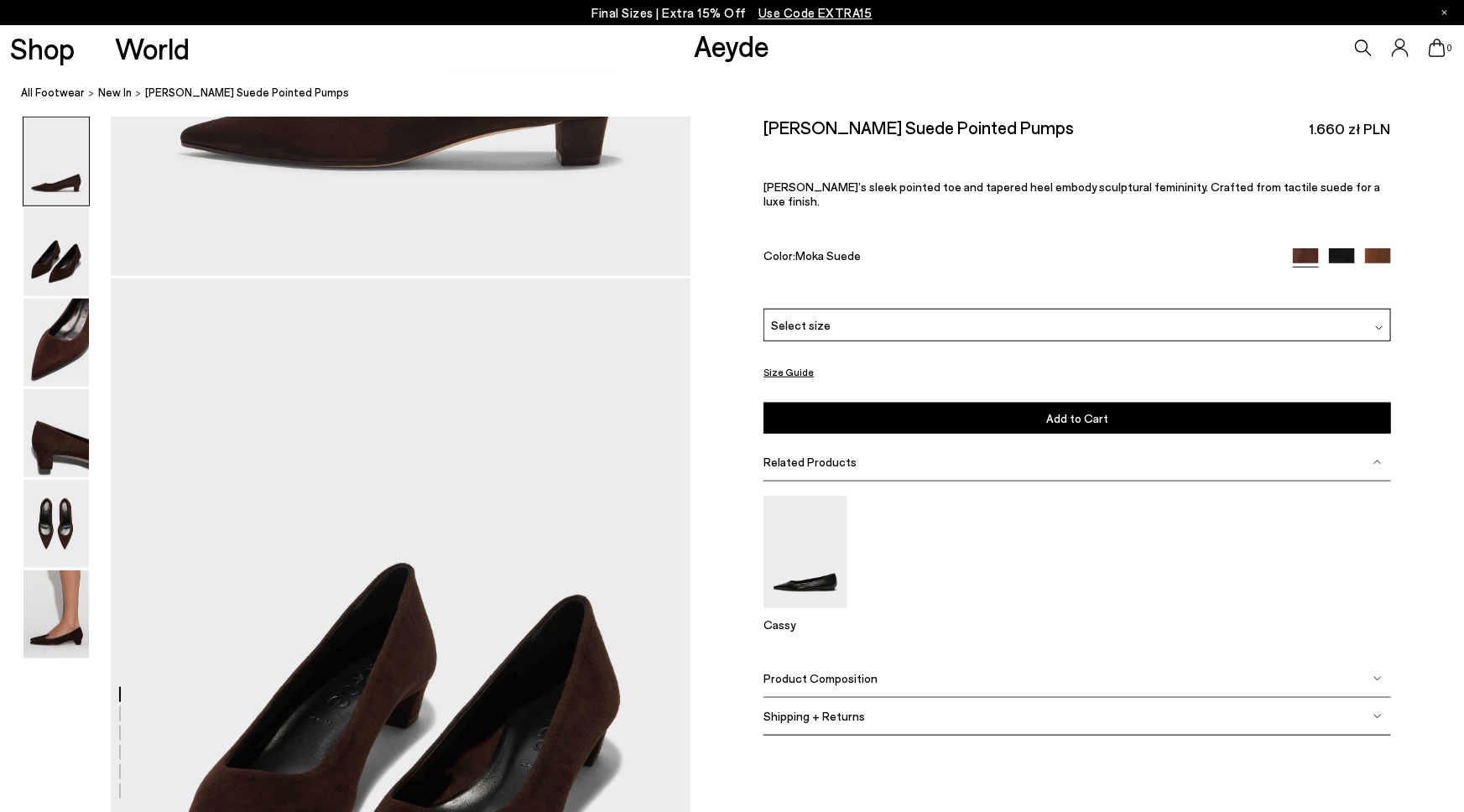
scroll to position [0, 0]
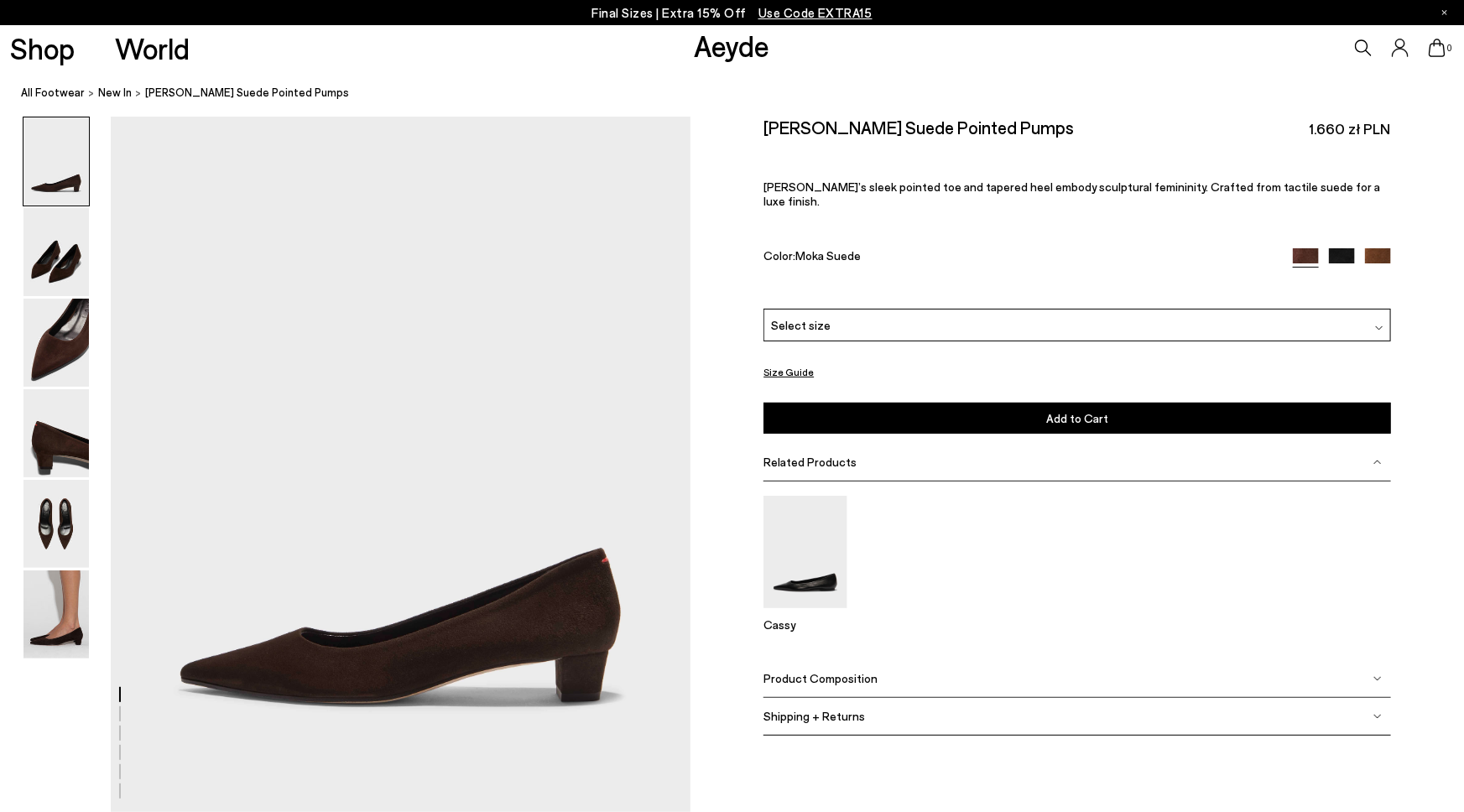
click at [1381, 248] on img at bounding box center [1378, 261] width 26 height 26
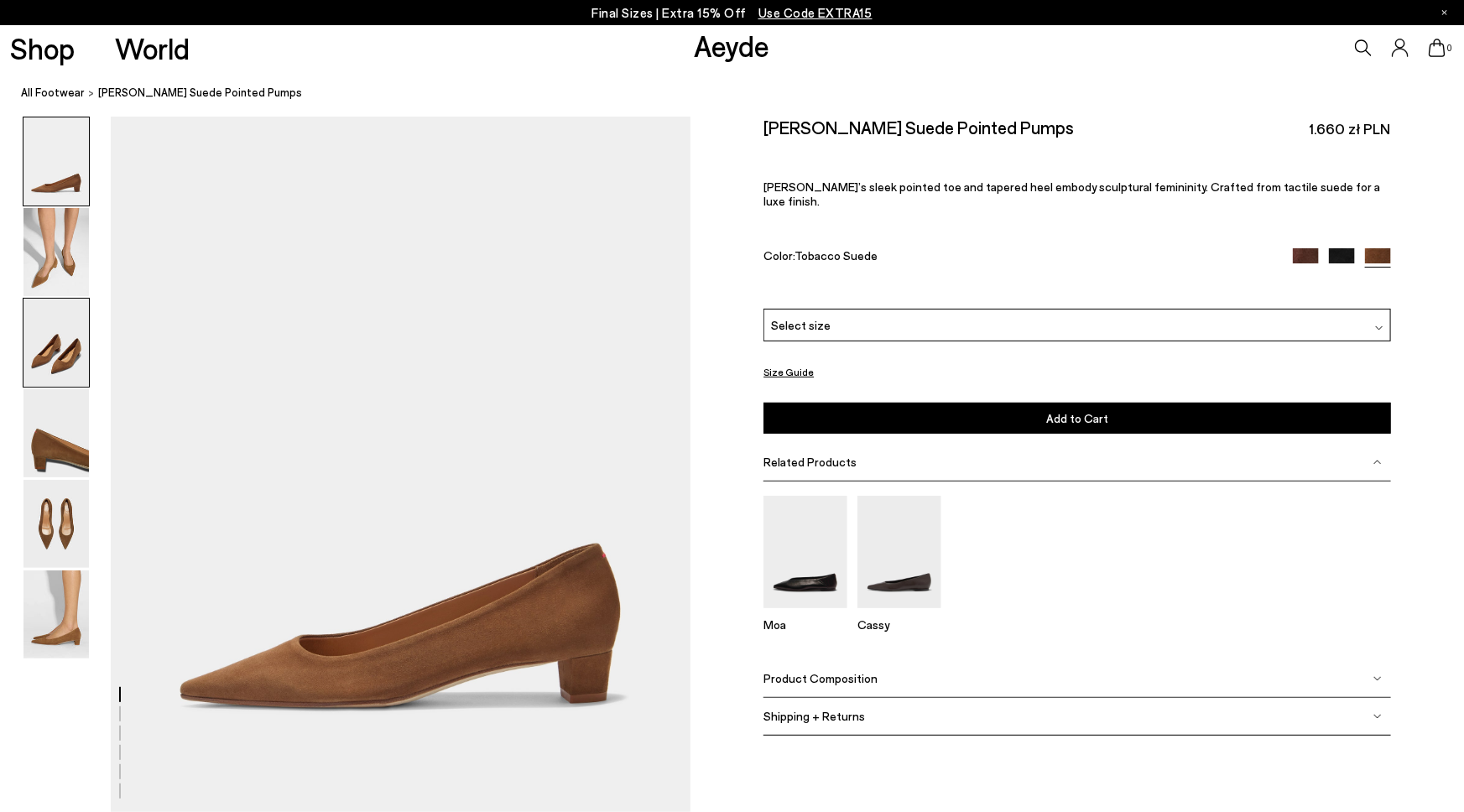
click at [55, 354] on img at bounding box center [56, 342] width 66 height 88
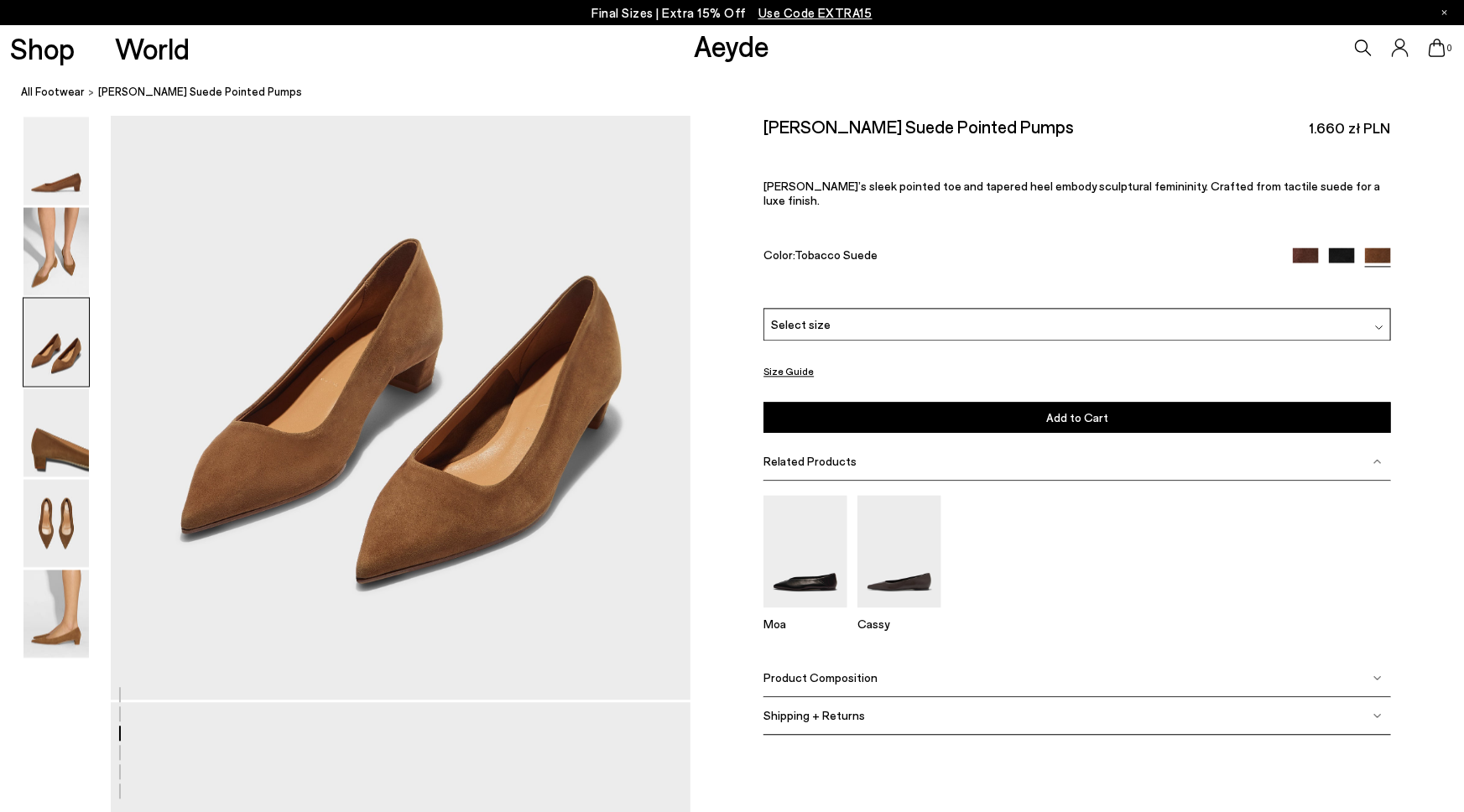
scroll to position [1664, 0]
click at [895, 528] on img at bounding box center [900, 551] width 84 height 112
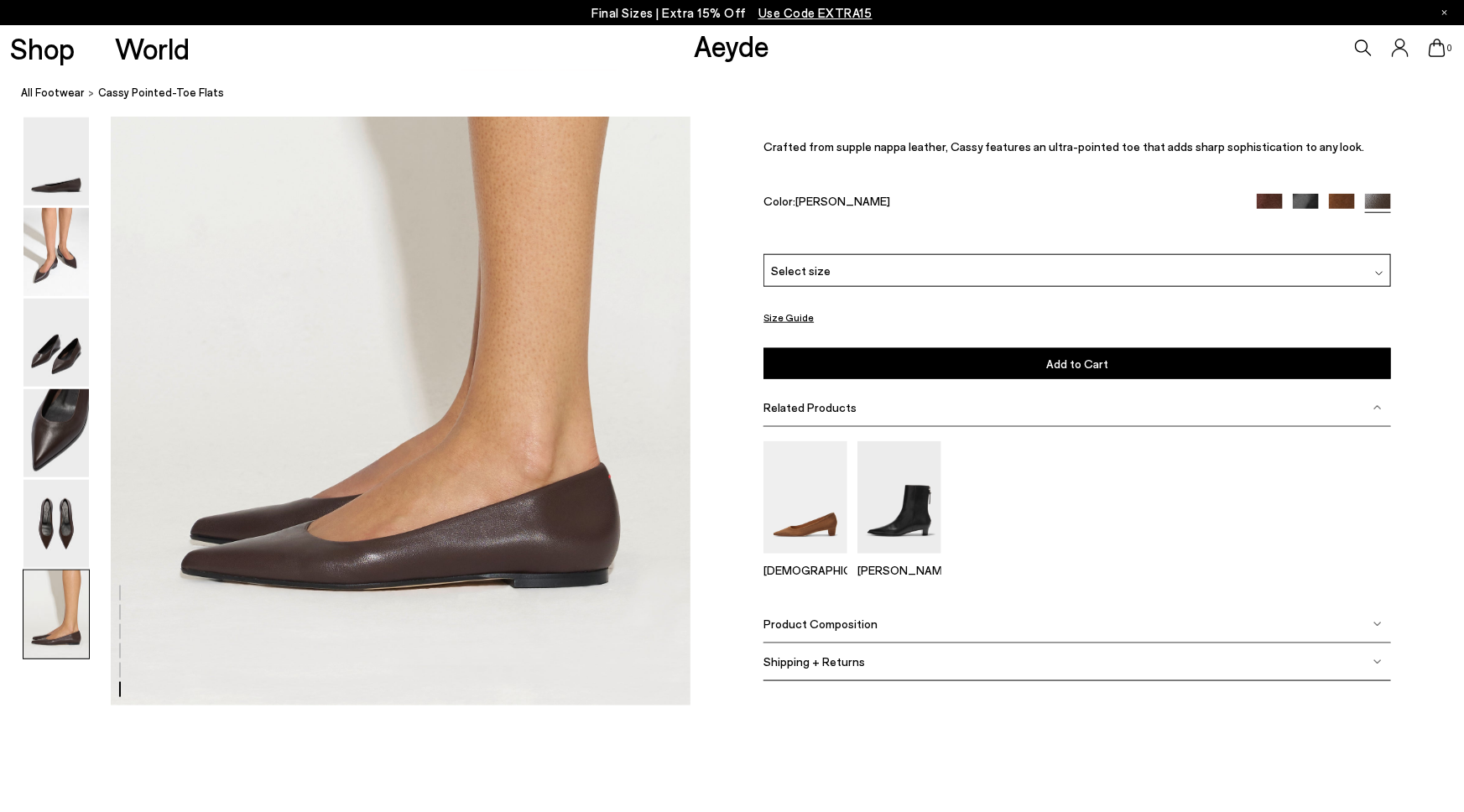
scroll to position [3964, 0]
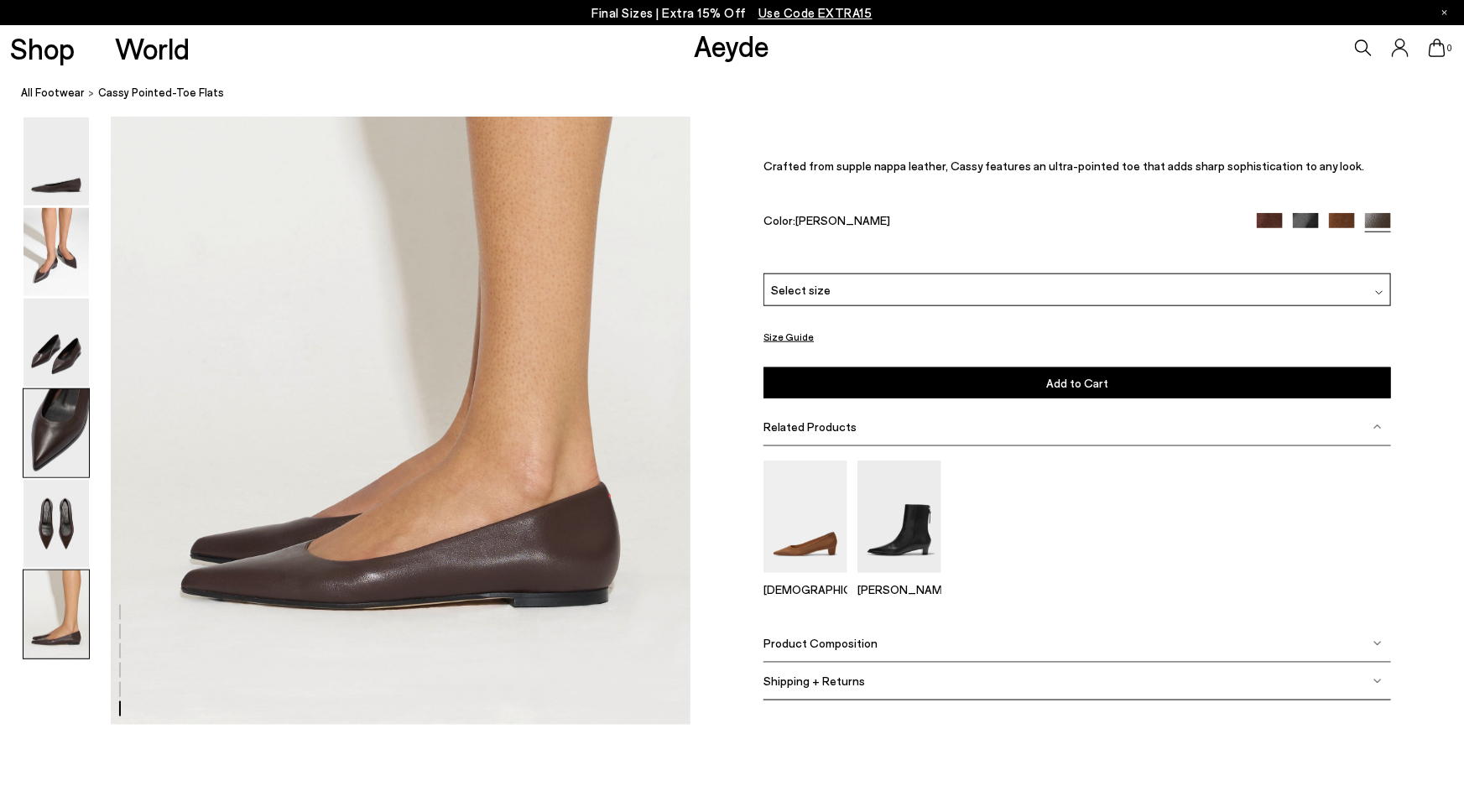
click at [49, 465] on img at bounding box center [56, 433] width 66 height 88
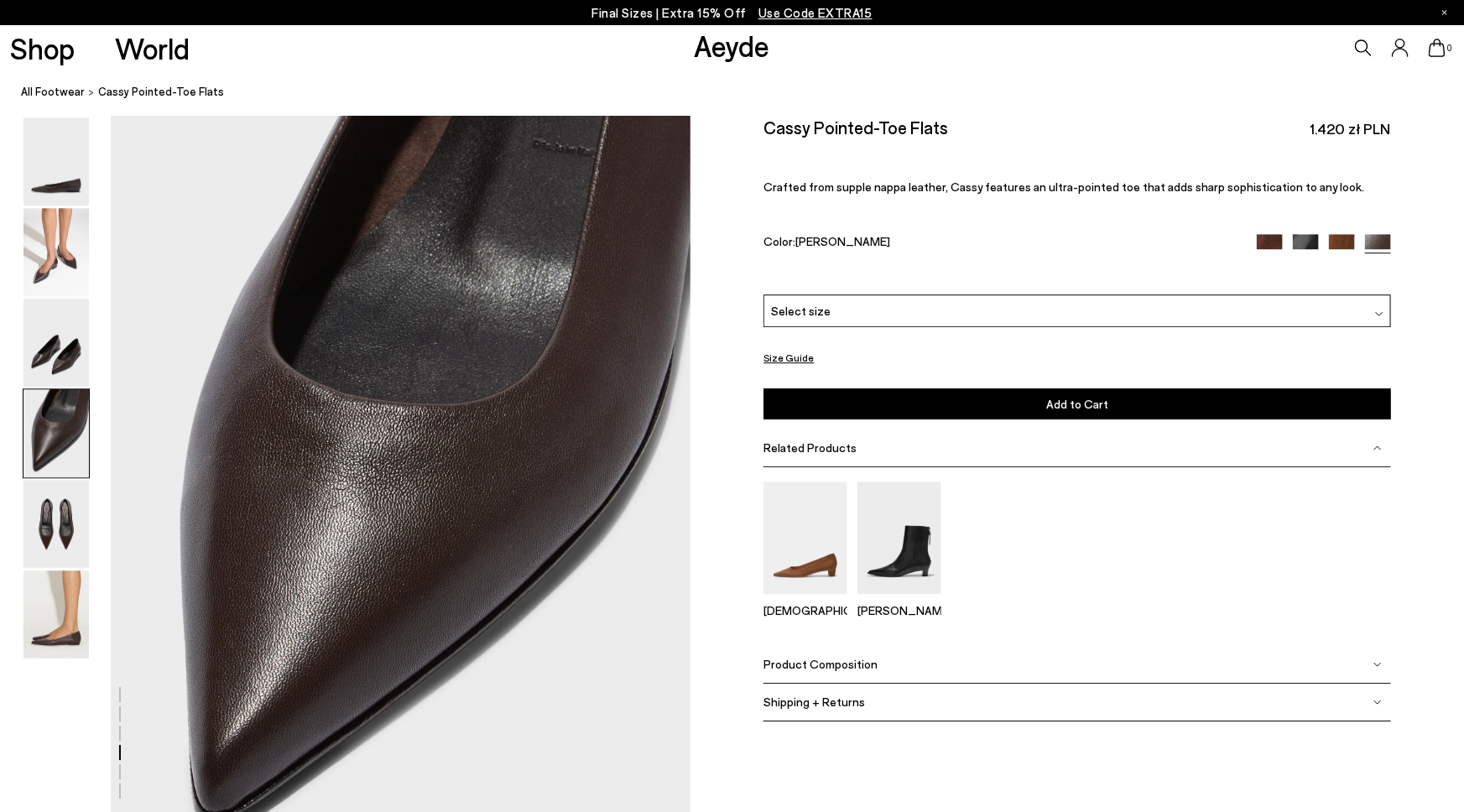
scroll to position [2250, 0]
click at [1274, 243] on img at bounding box center [1270, 247] width 26 height 26
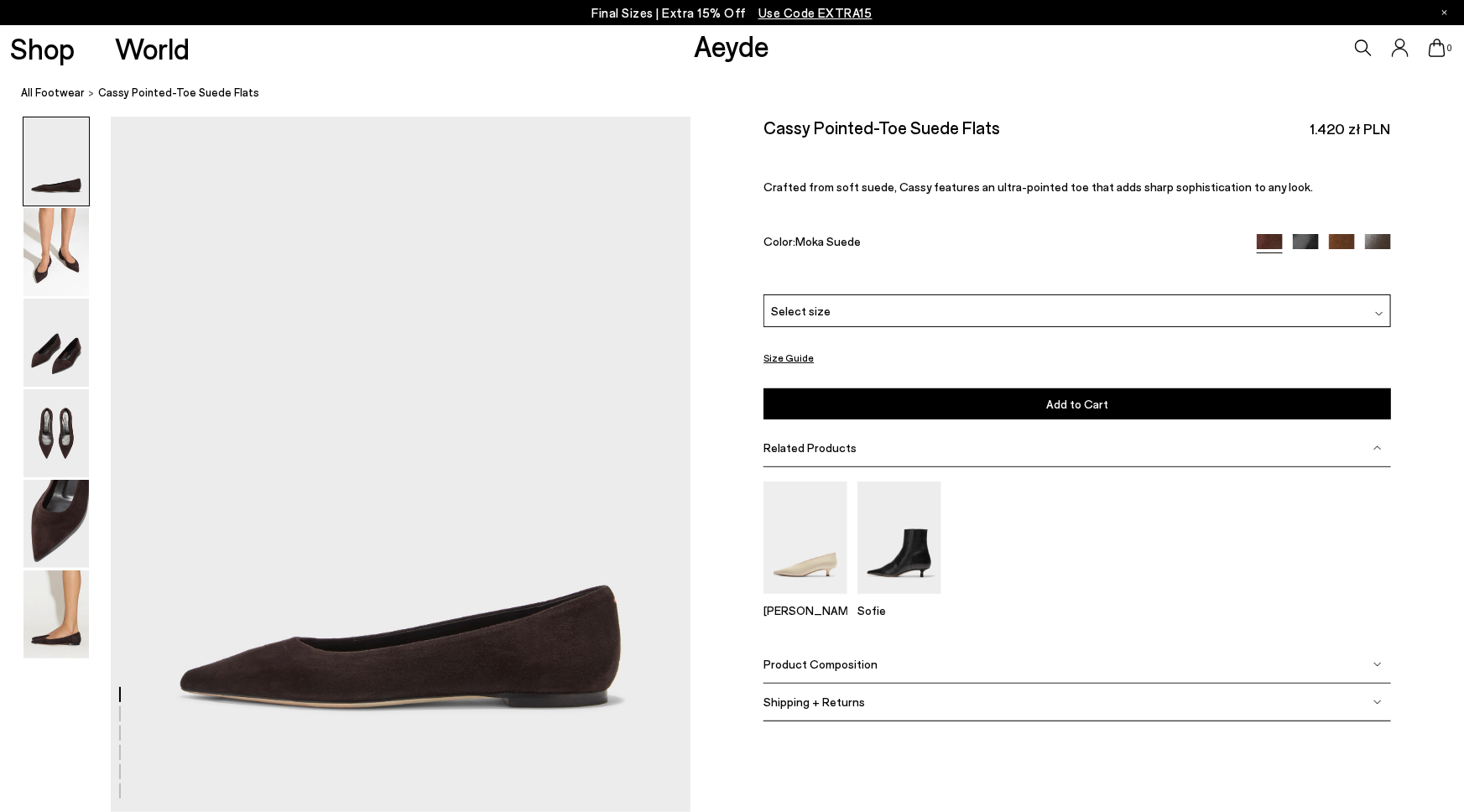
click at [1305, 237] on img at bounding box center [1306, 247] width 26 height 26
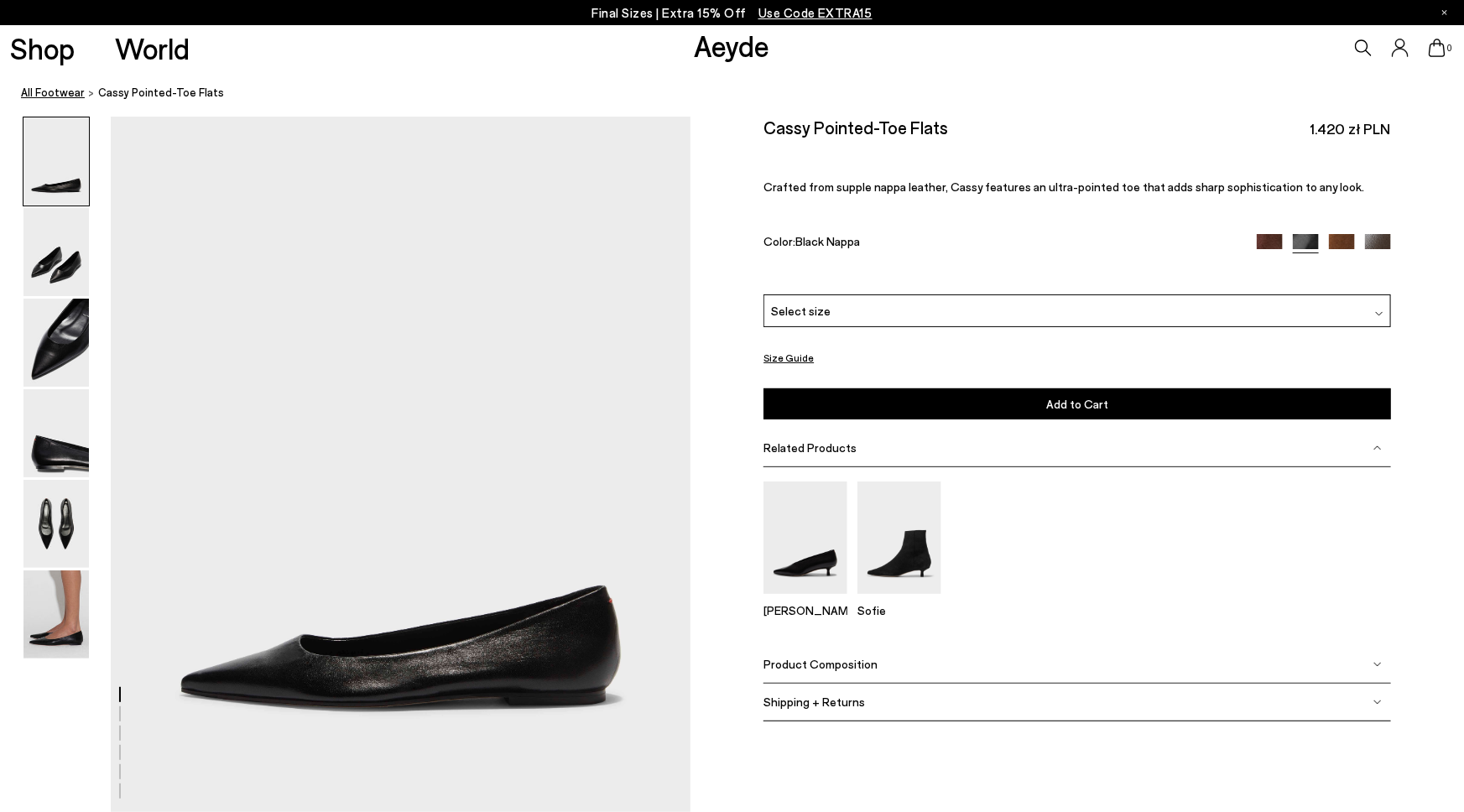
click at [43, 91] on link "All Footwear" at bounding box center [52, 93] width 64 height 18
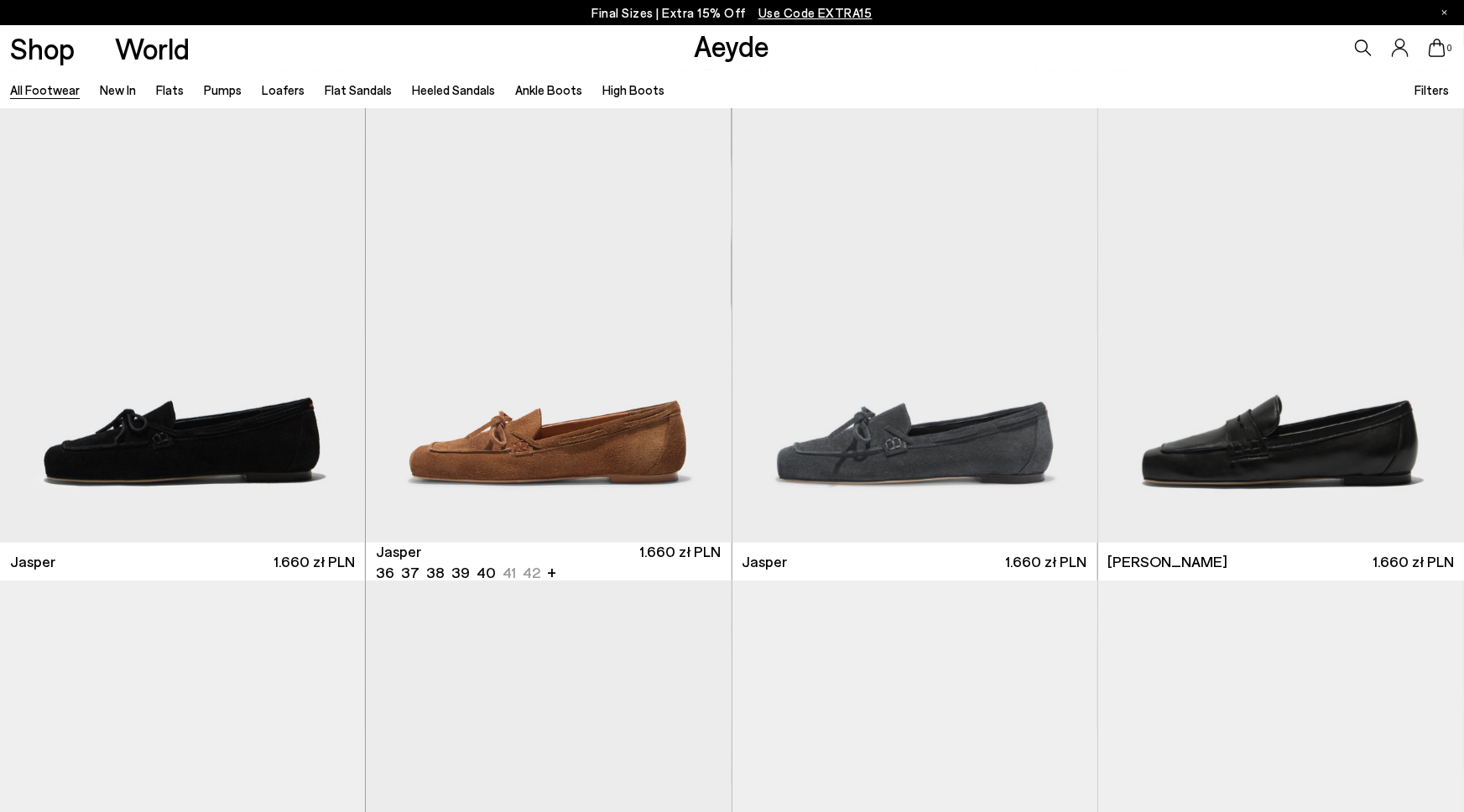
scroll to position [555, 0]
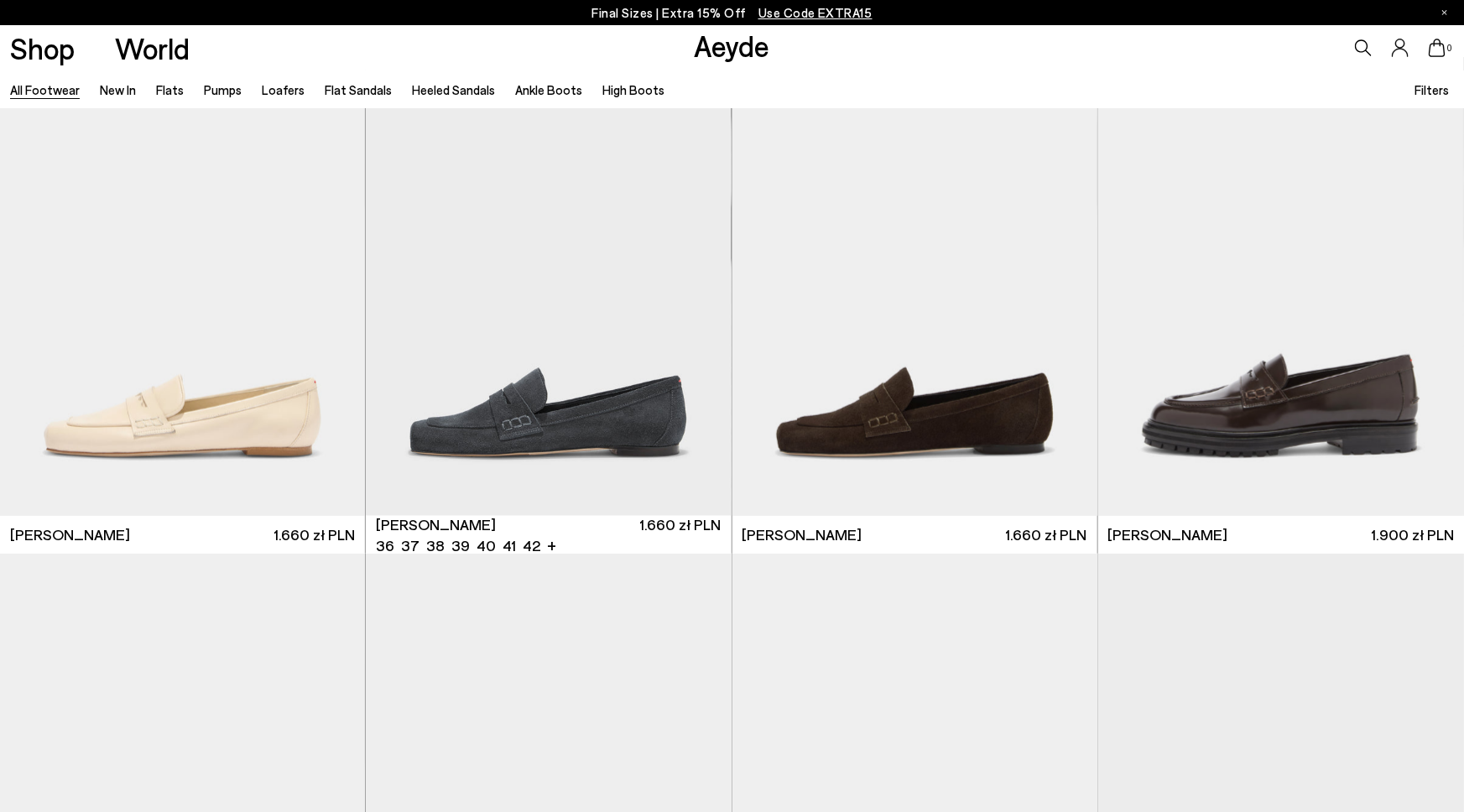
scroll to position [1048, 0]
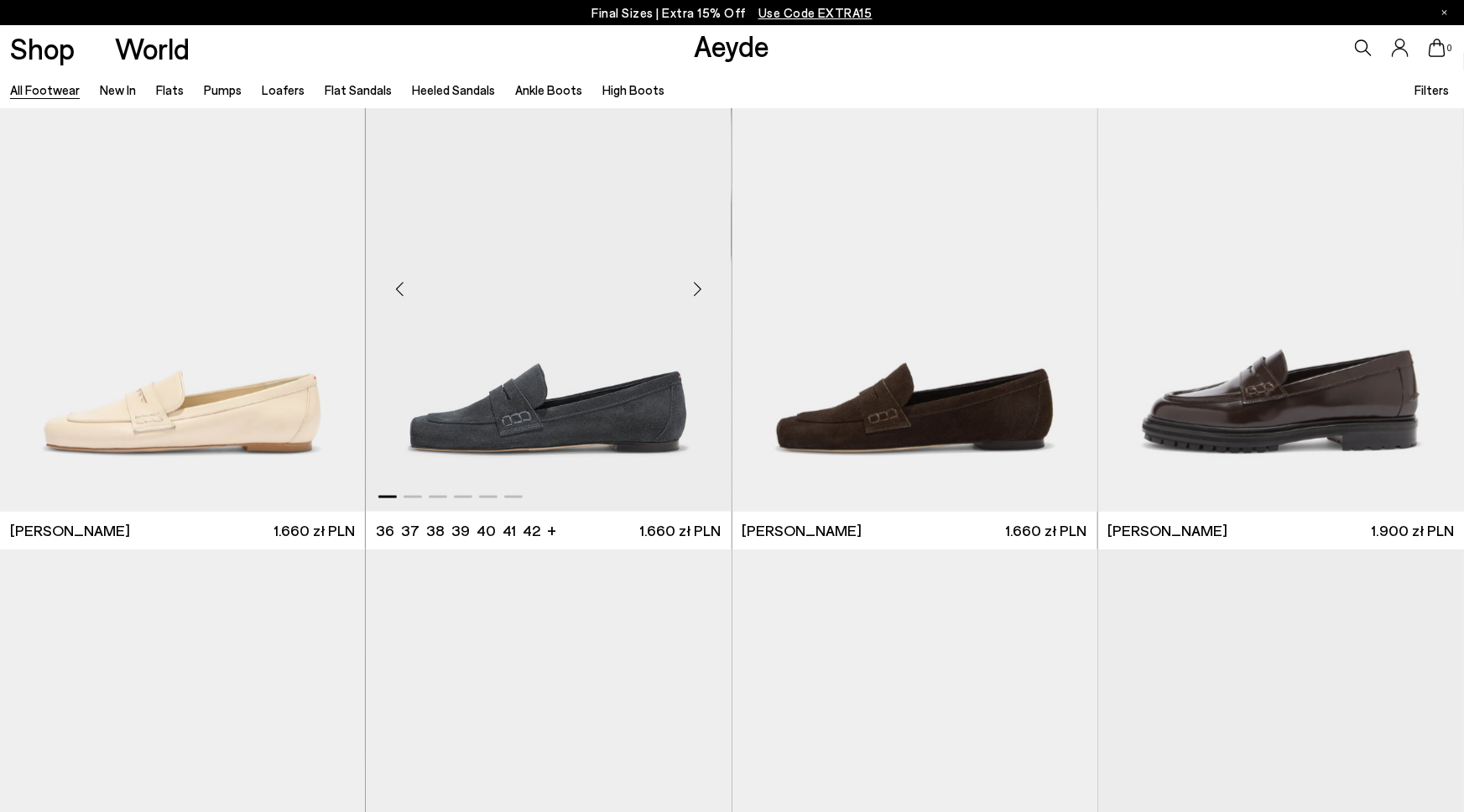
click at [702, 279] on div "Next slide" at bounding box center [698, 288] width 50 height 50
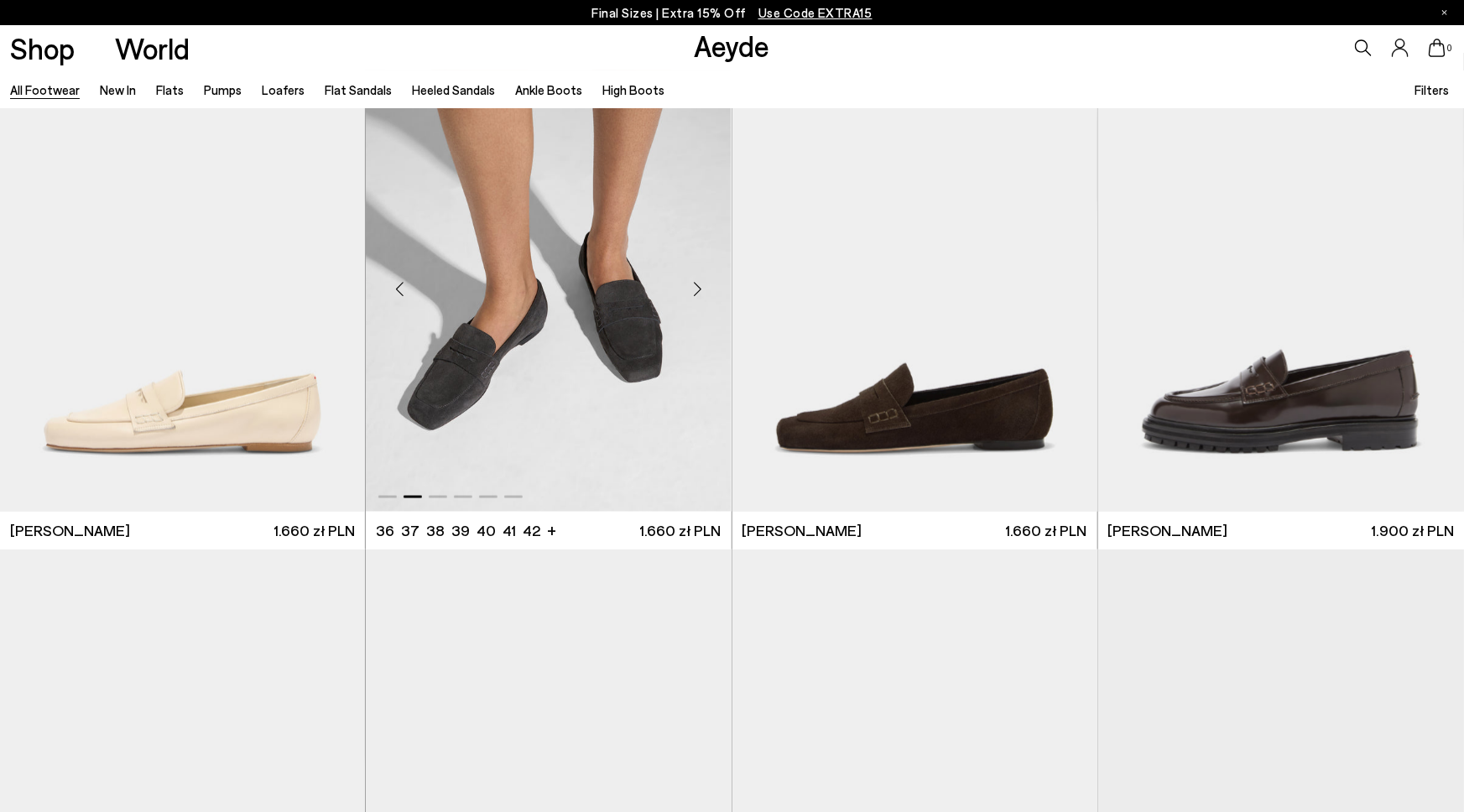
click at [702, 279] on div "Next slide" at bounding box center [698, 288] width 50 height 50
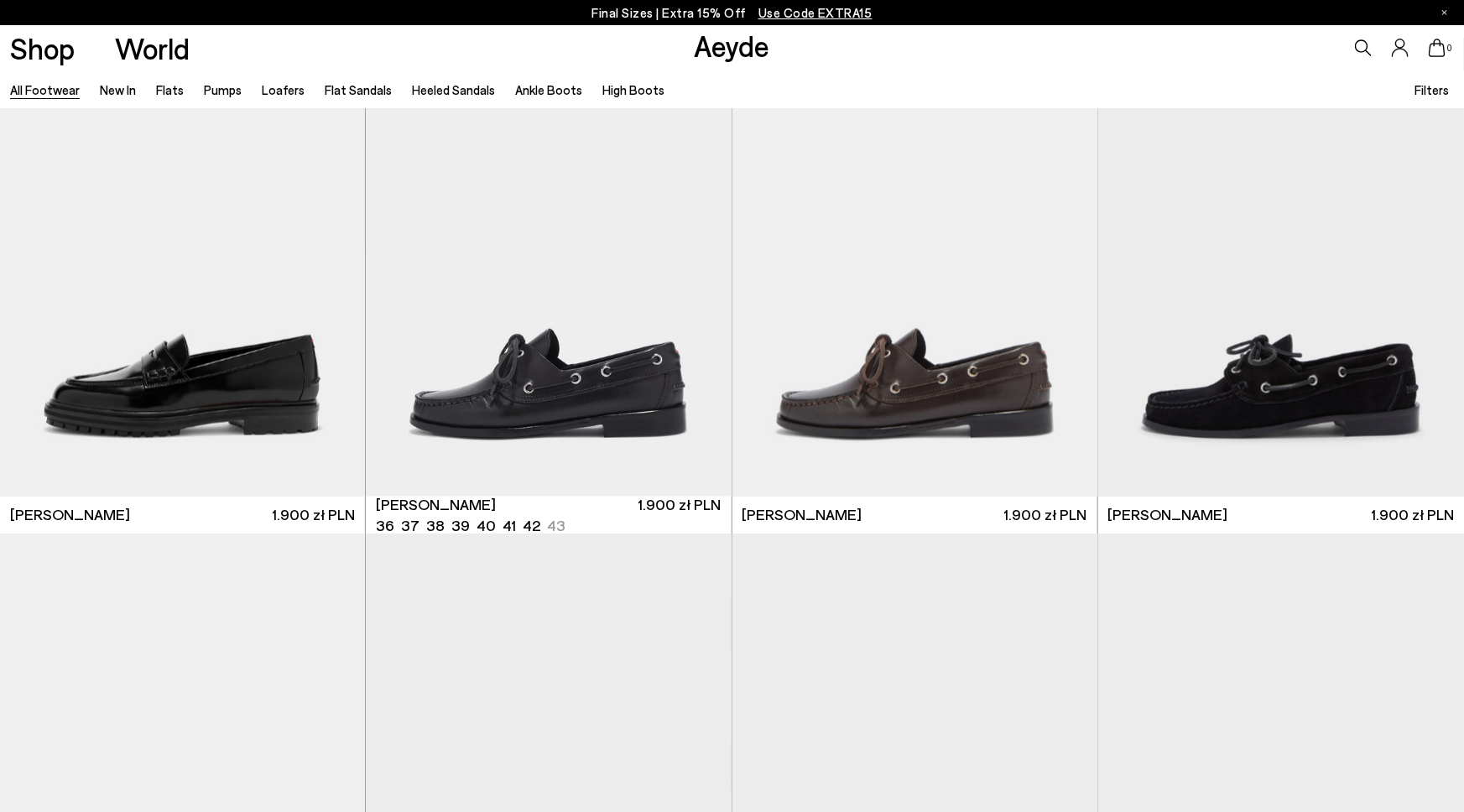
scroll to position [1562, 0]
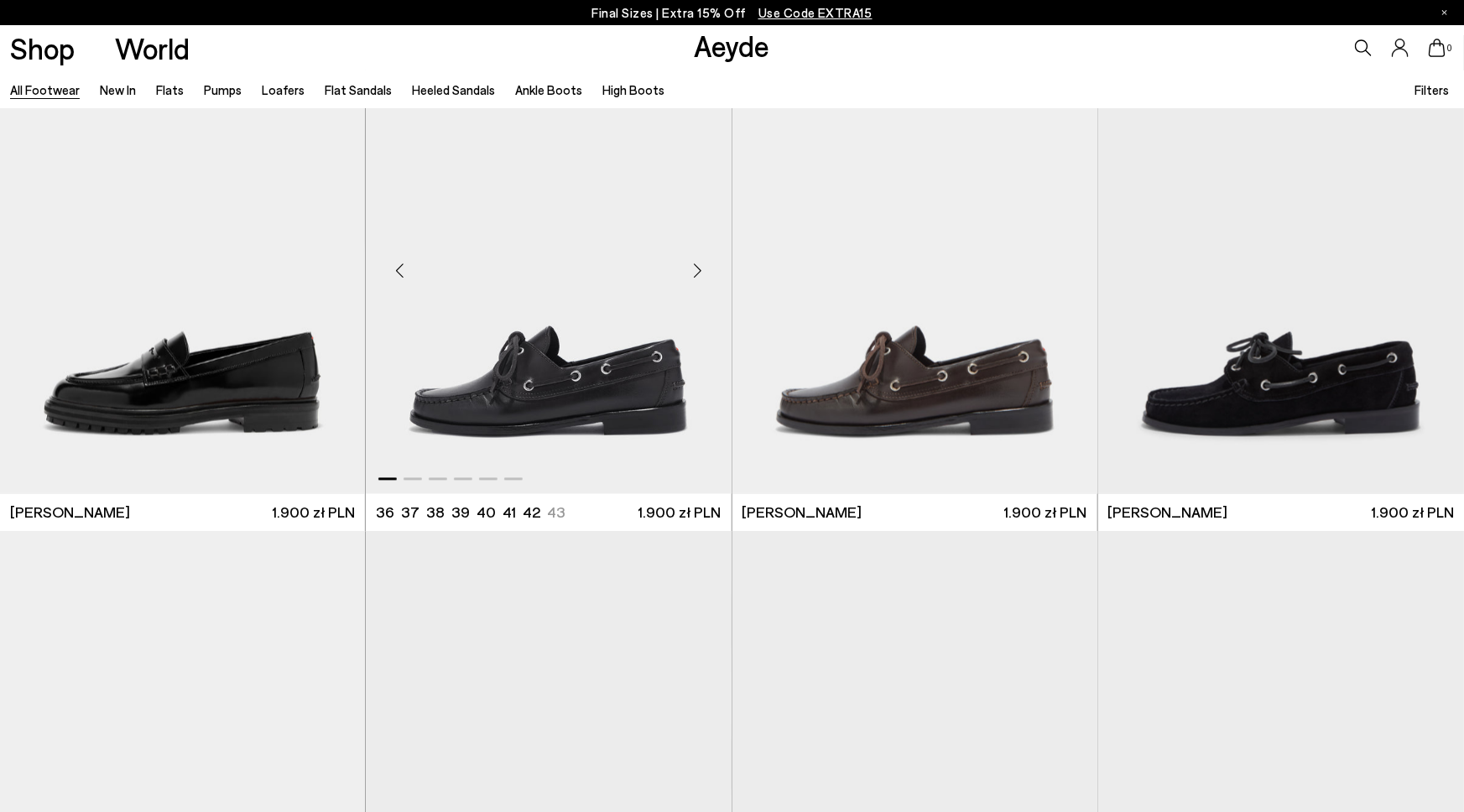
click at [699, 278] on div "Next slide" at bounding box center [698, 271] width 50 height 50
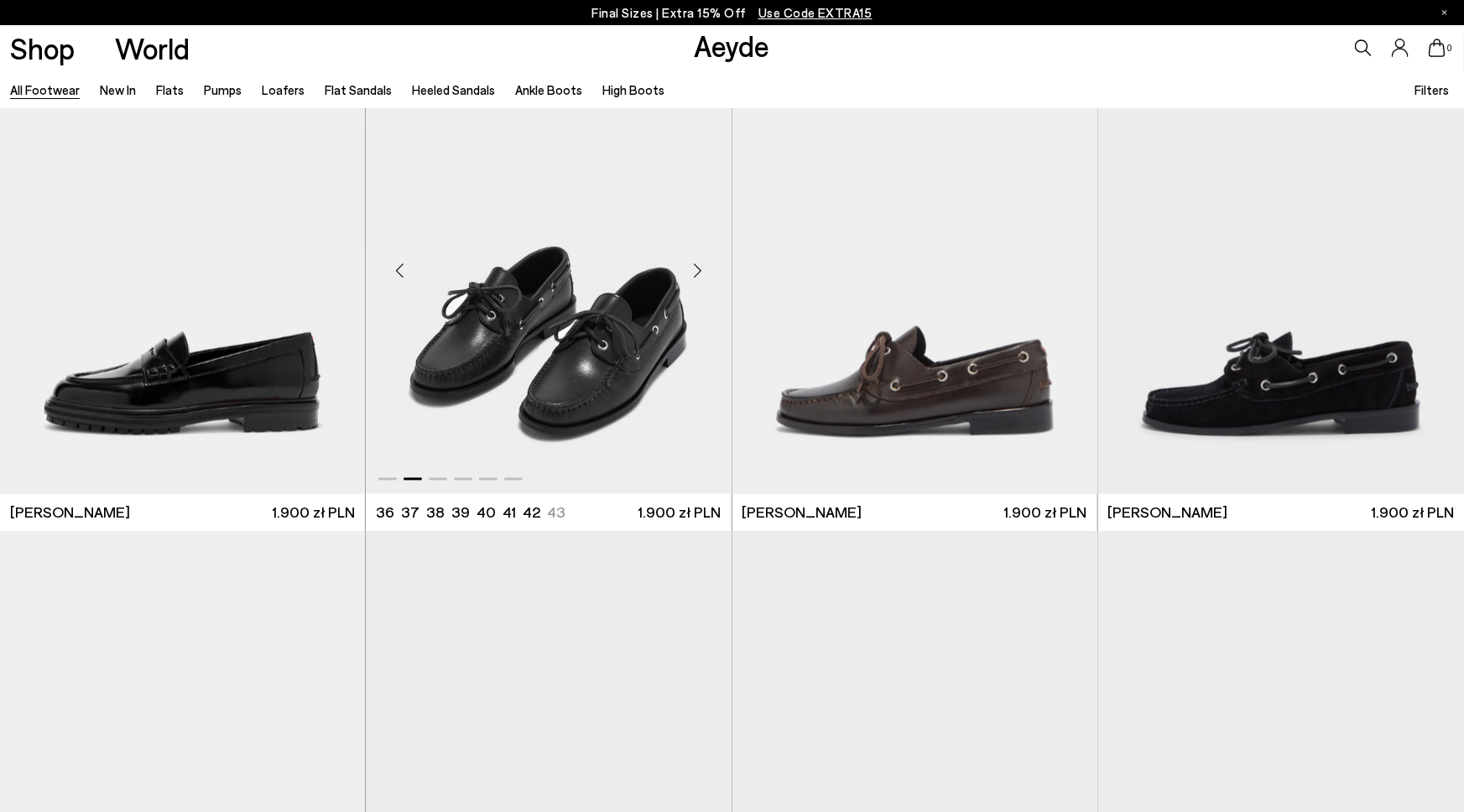
click at [699, 278] on div "Next slide" at bounding box center [698, 271] width 50 height 50
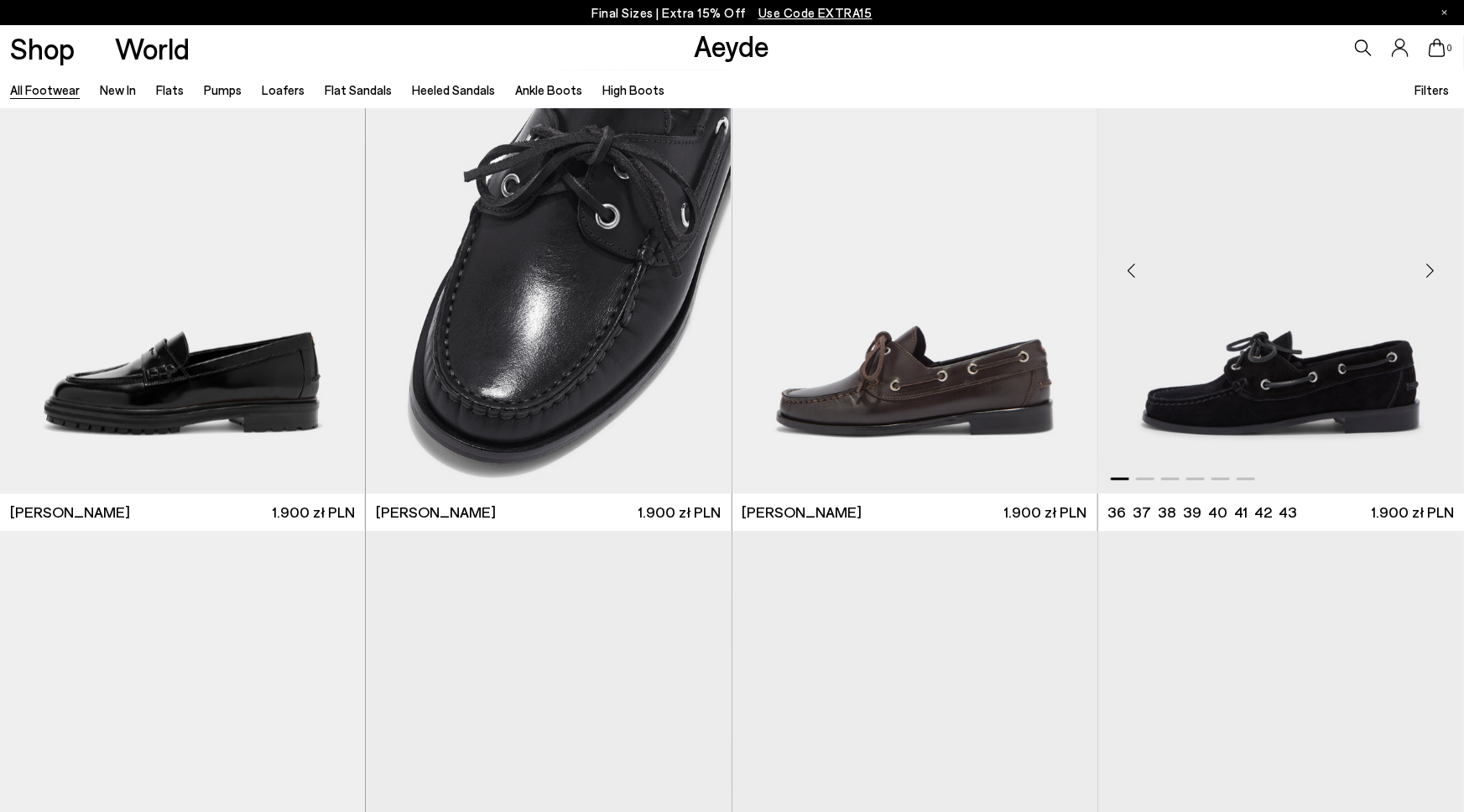
click at [1433, 272] on div "Next slide" at bounding box center [1430, 271] width 50 height 50
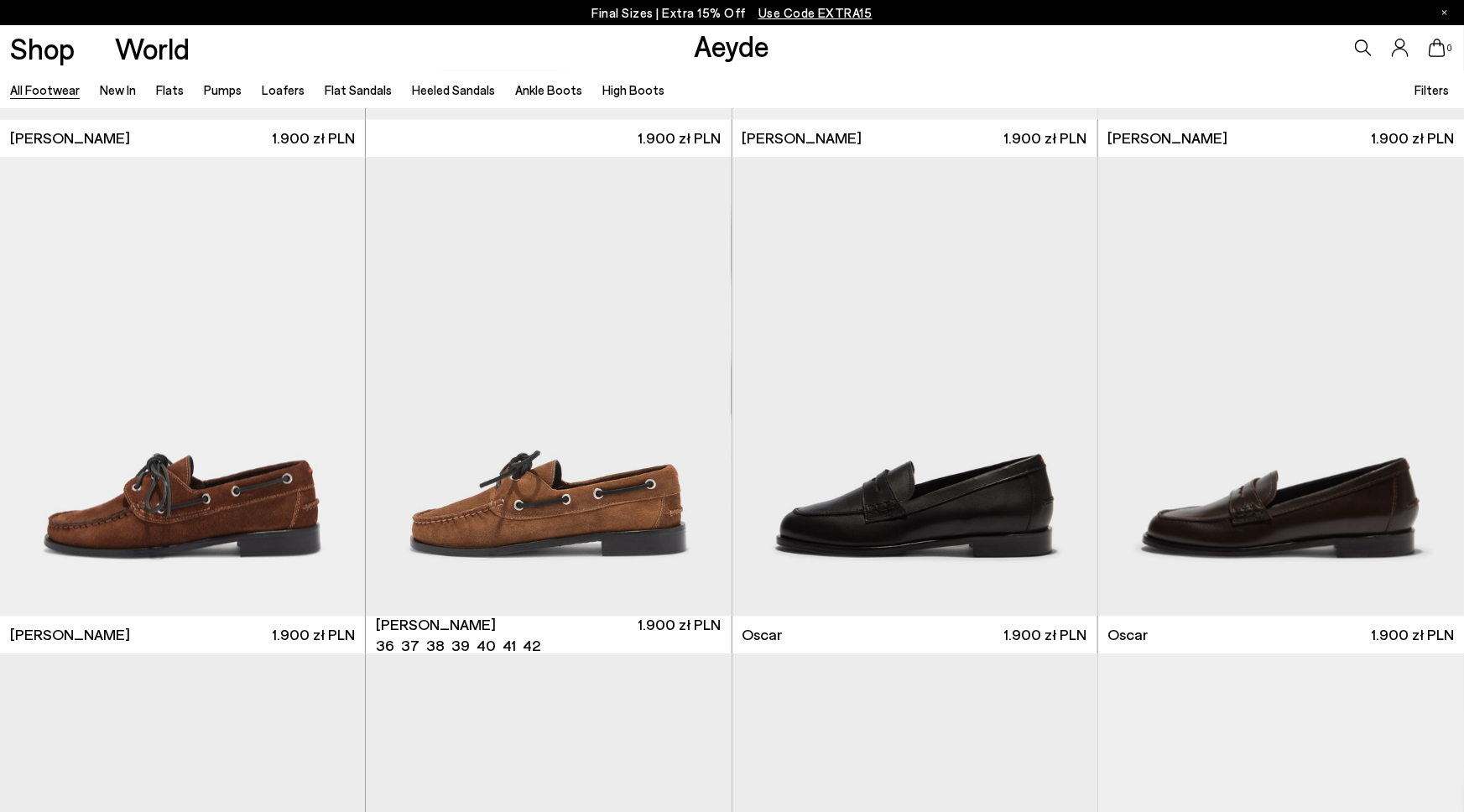
scroll to position [1950, 0]
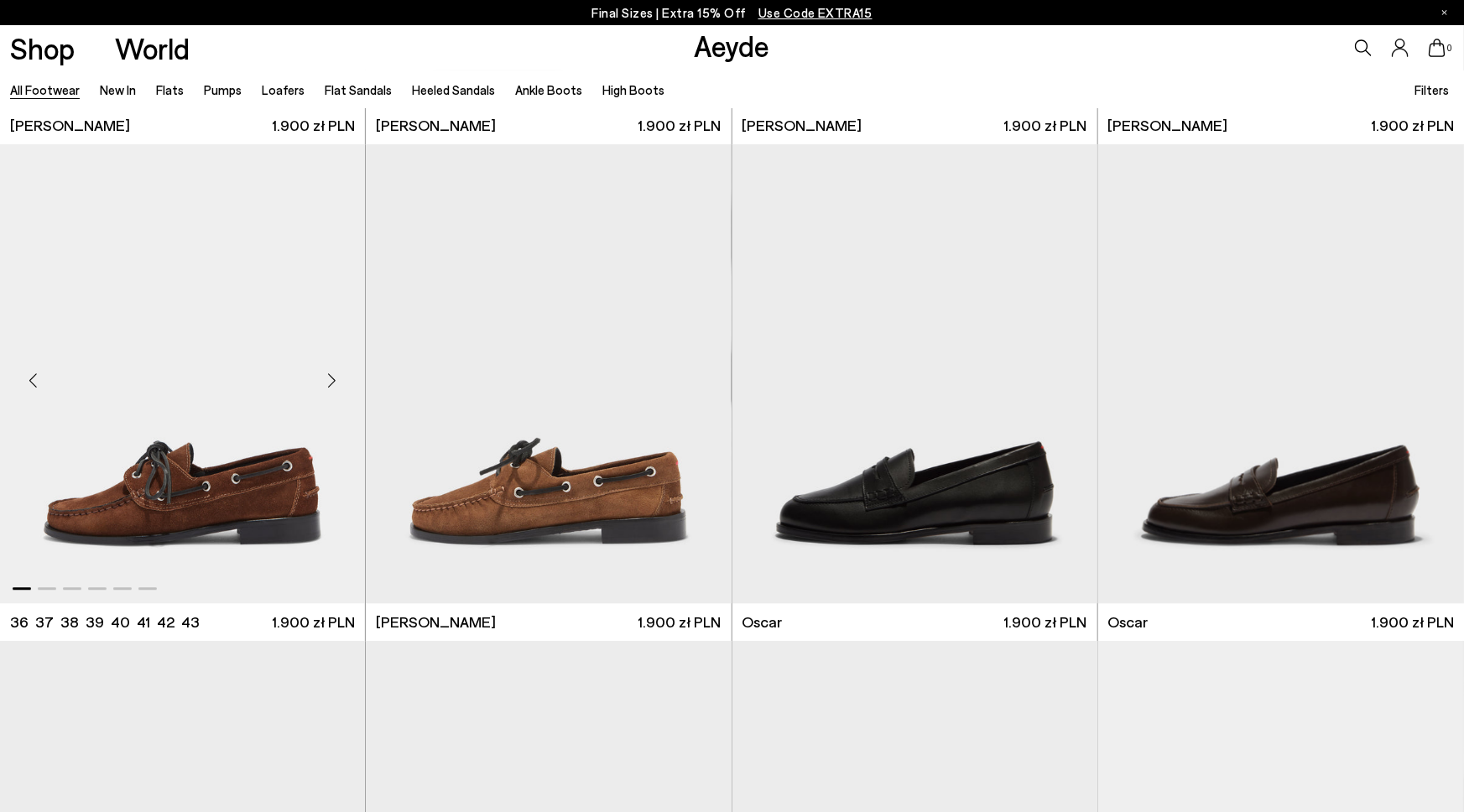
click at [331, 378] on div "Next slide" at bounding box center [331, 381] width 50 height 50
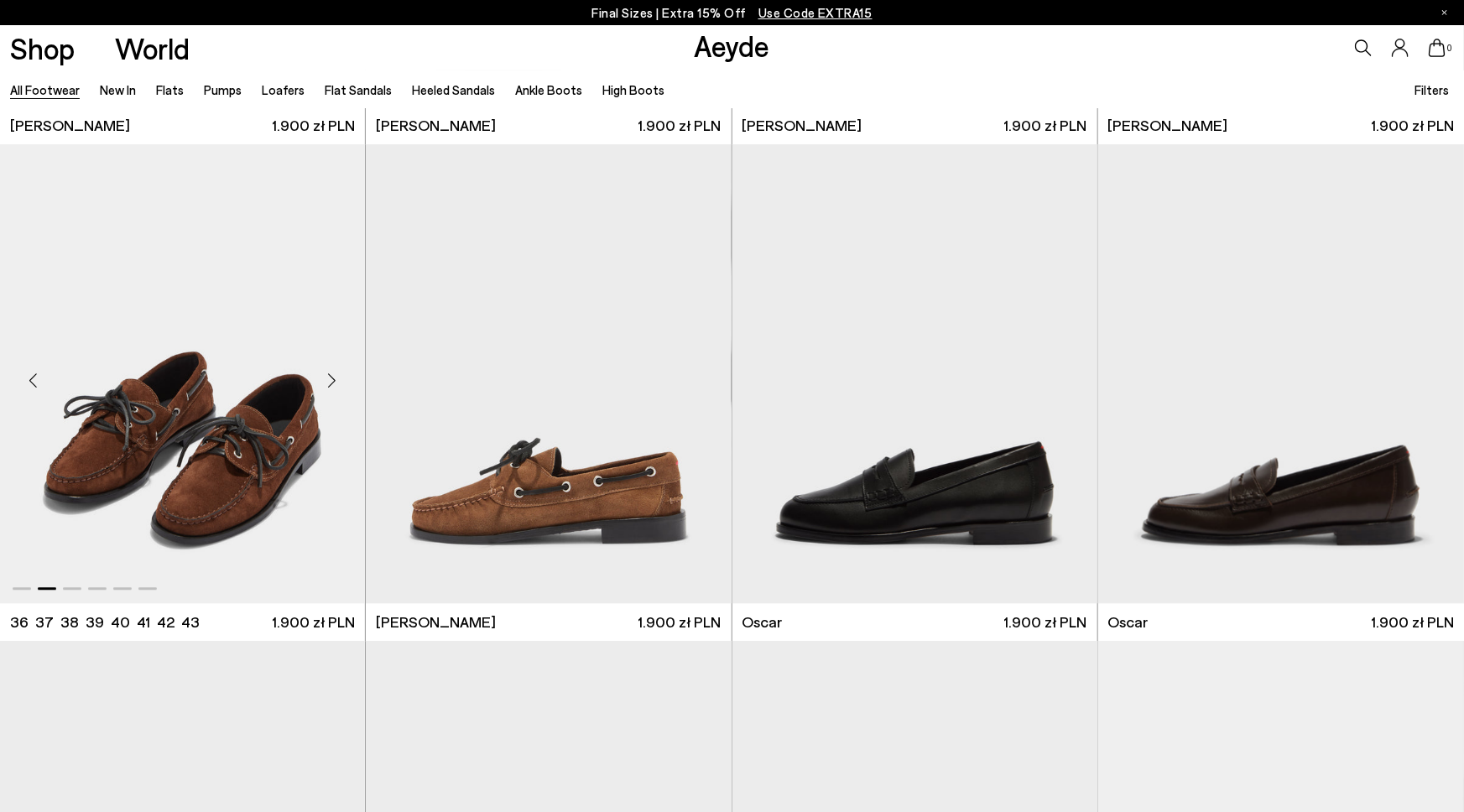
click at [331, 378] on div "Next slide" at bounding box center [331, 381] width 50 height 50
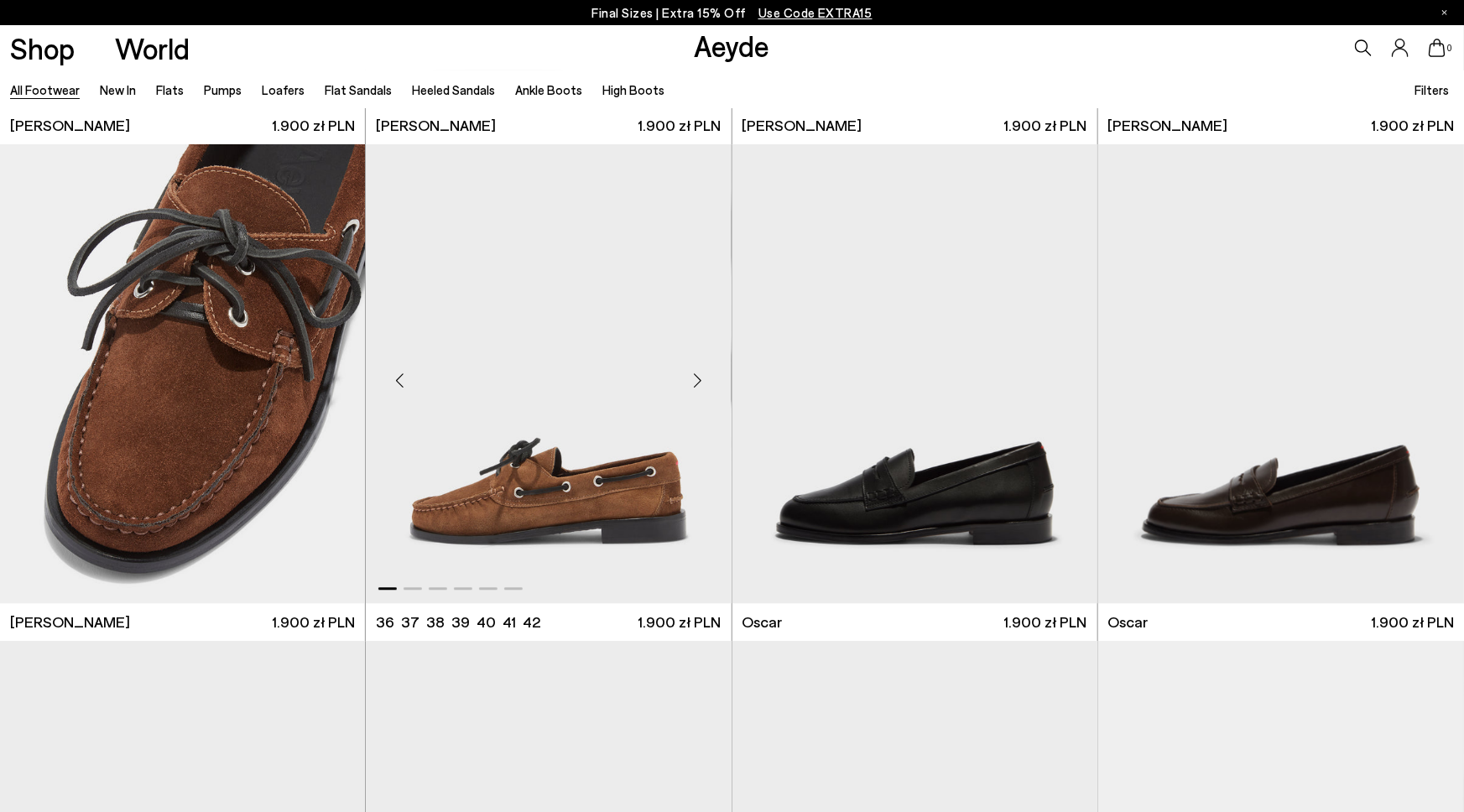
click at [695, 377] on div "Next slide" at bounding box center [698, 381] width 50 height 50
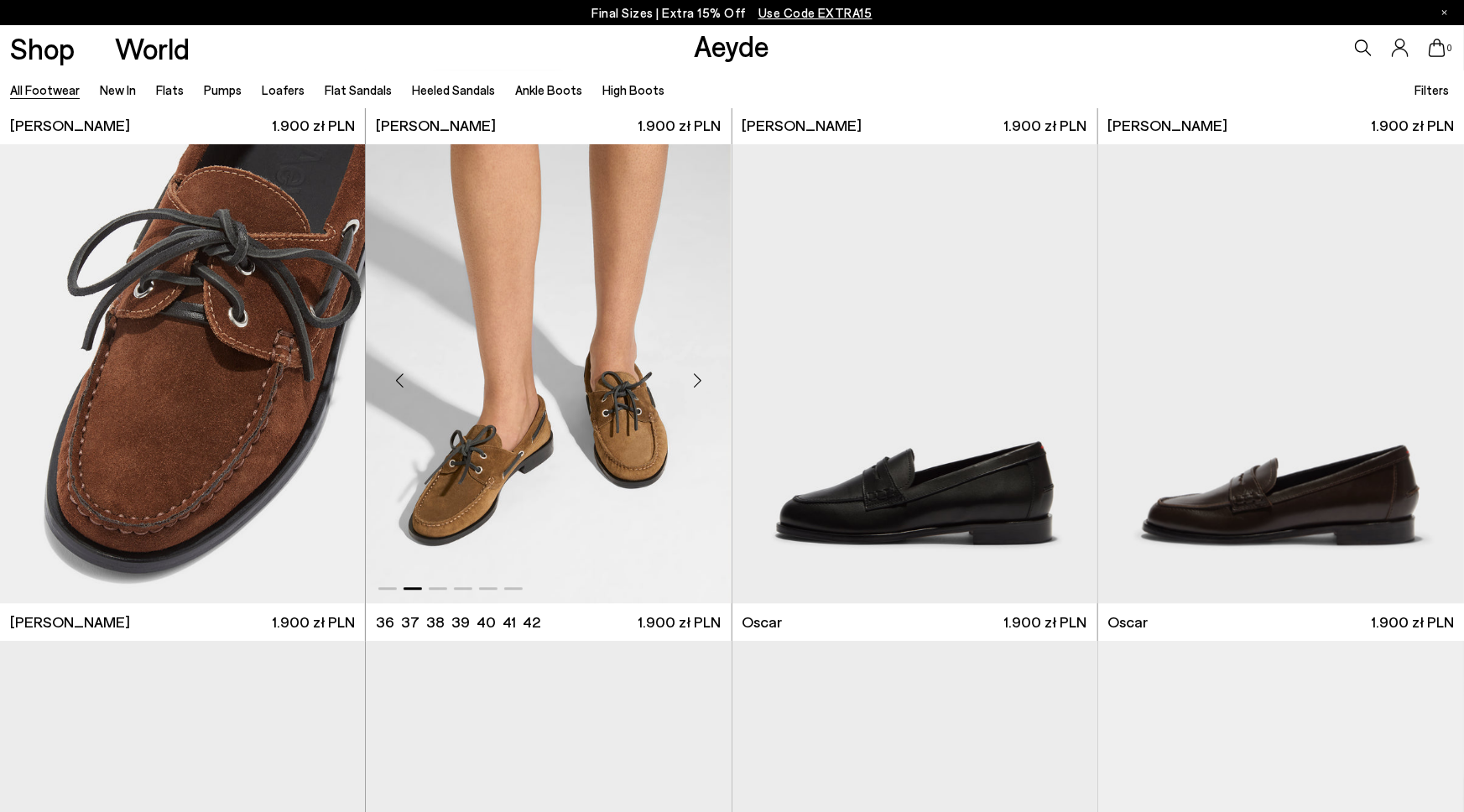
click at [695, 377] on div "Next slide" at bounding box center [698, 381] width 50 height 50
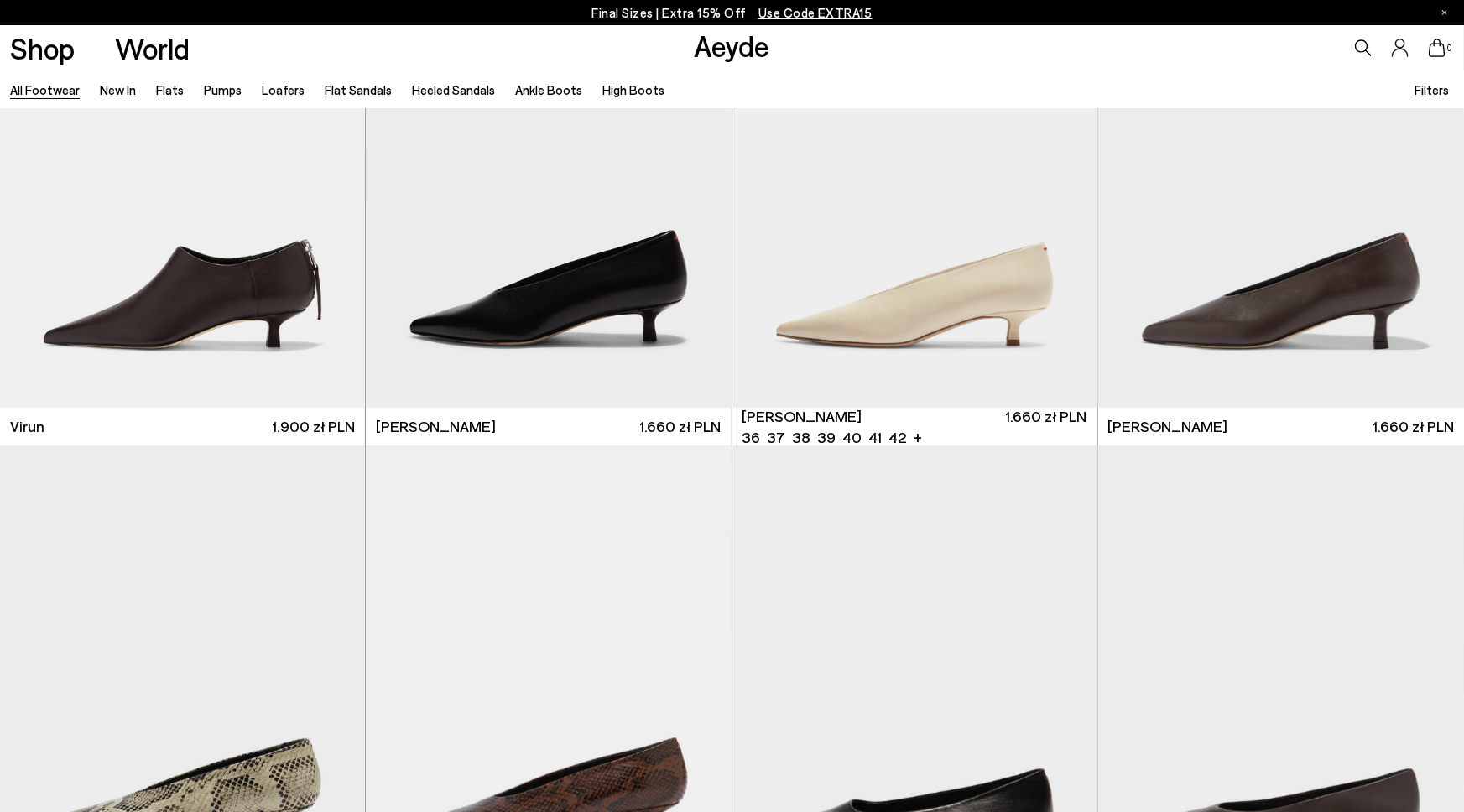
scroll to position [6627, 0]
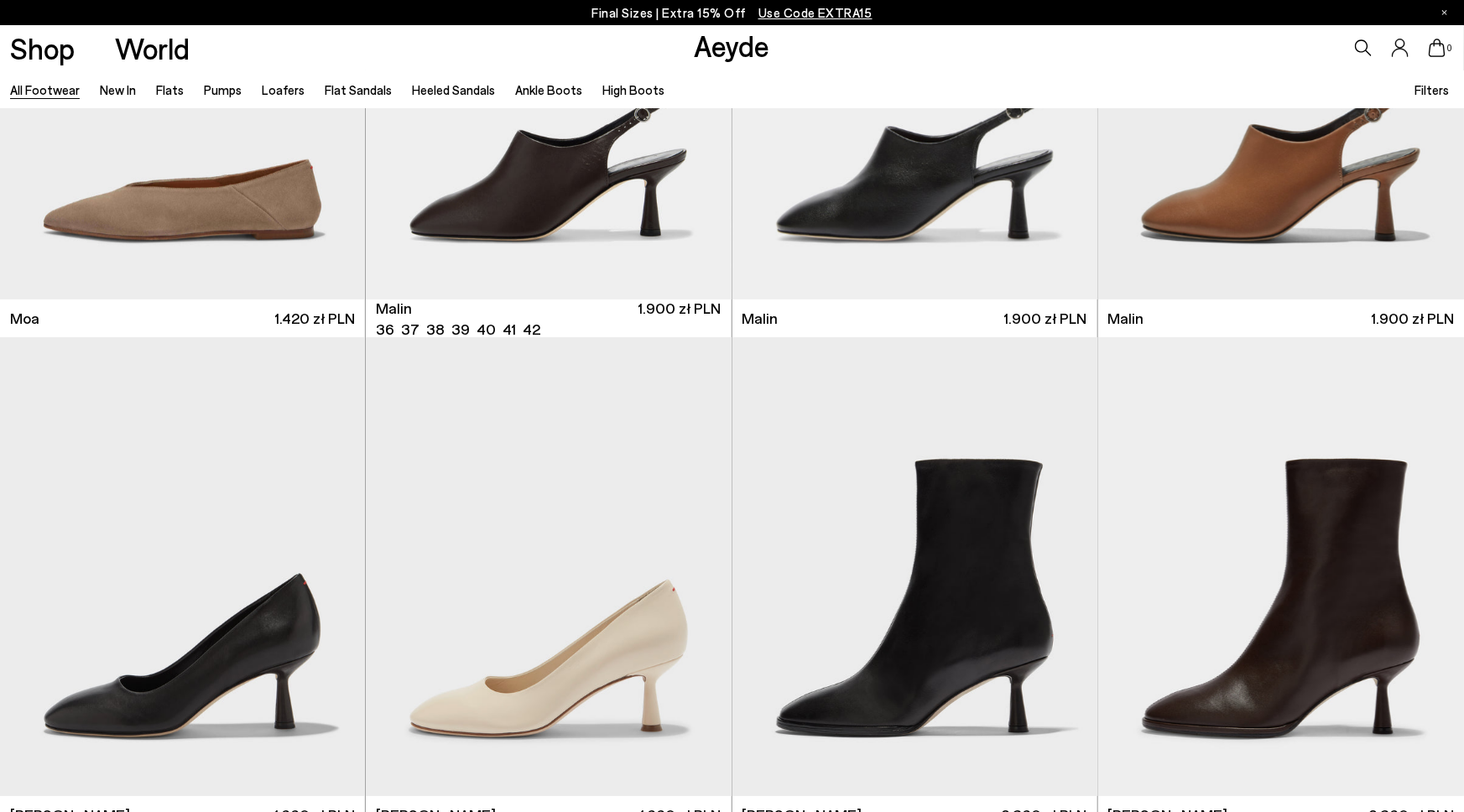
scroll to position [9464, 0]
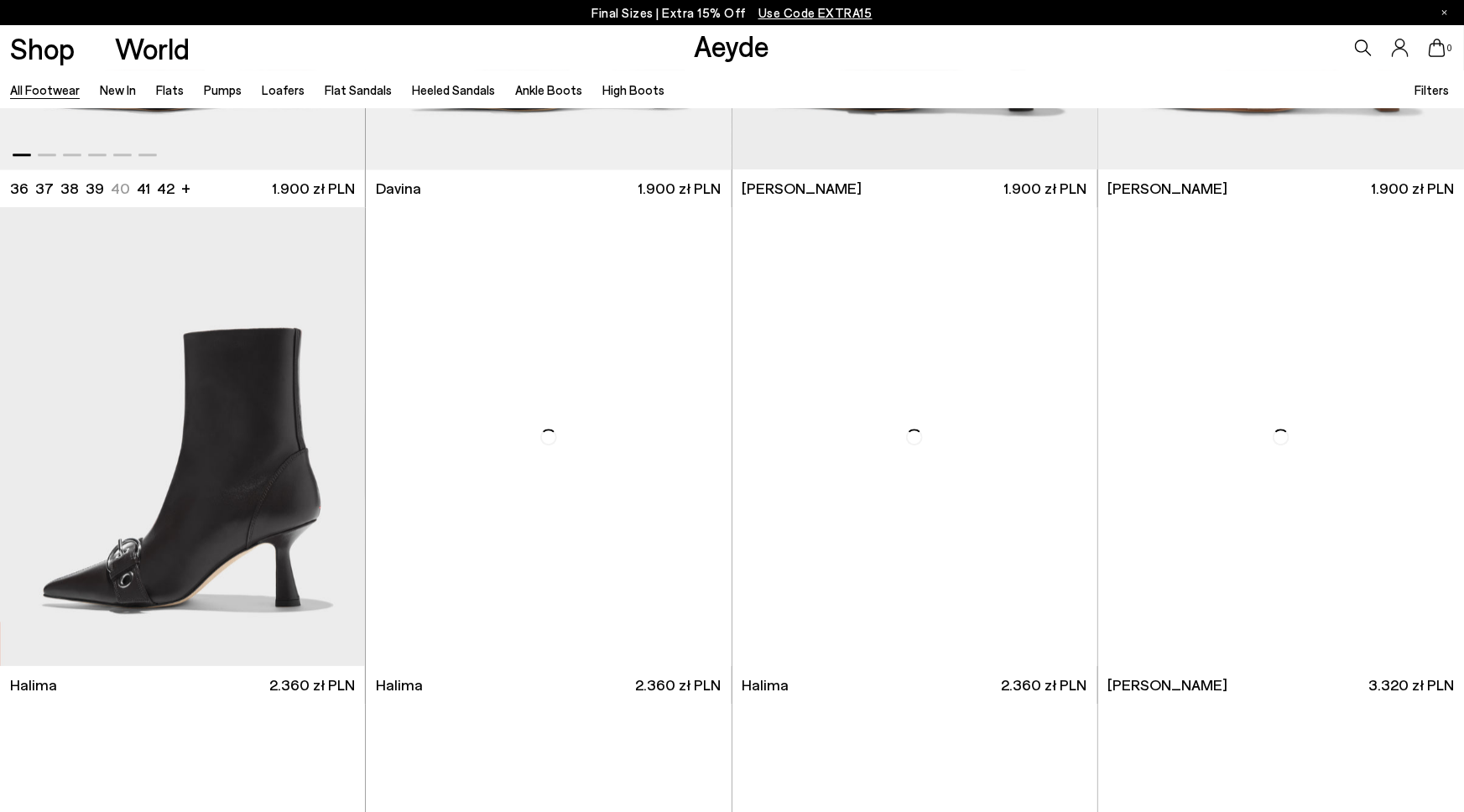
scroll to position [11817, 0]
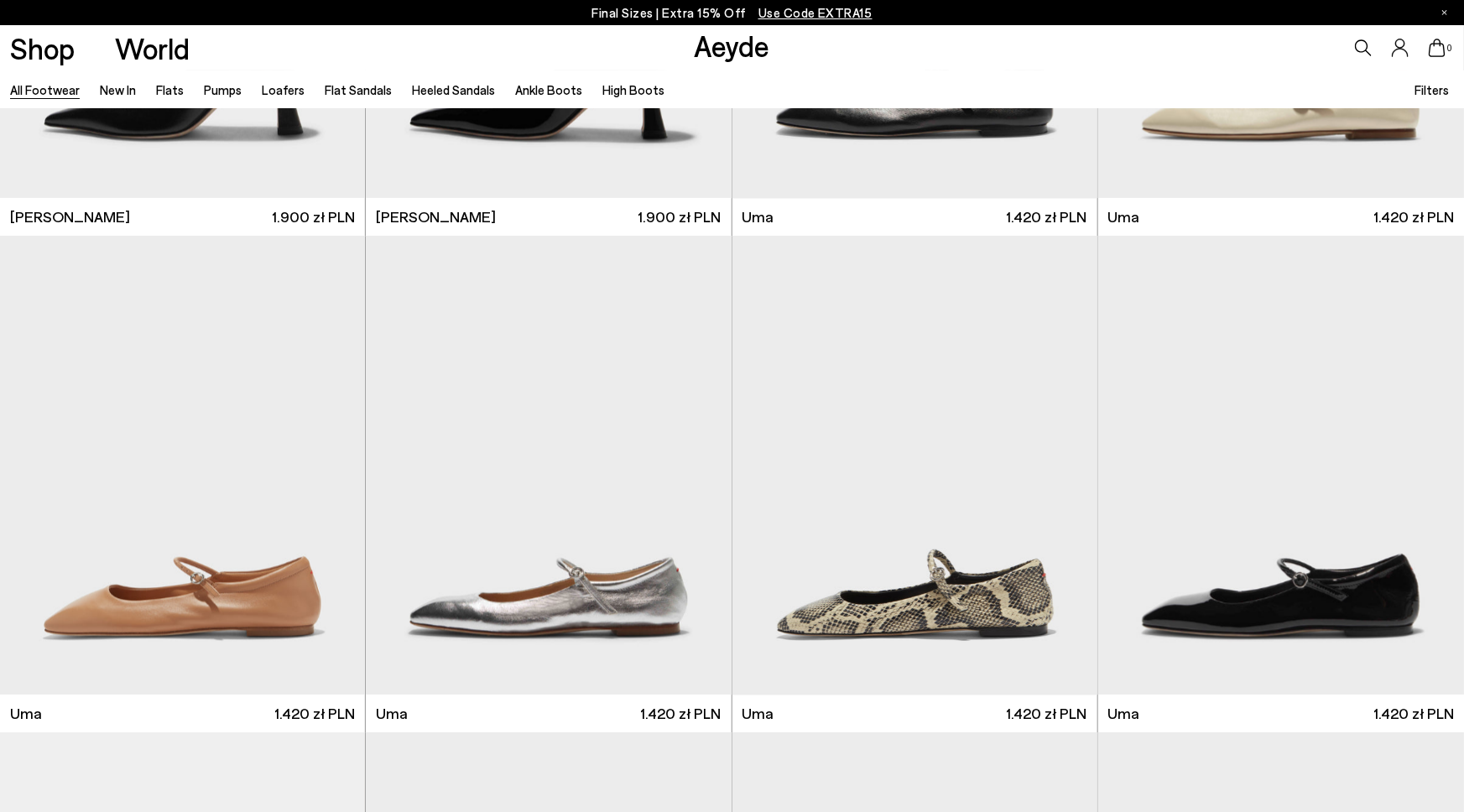
scroll to position [15633, 0]
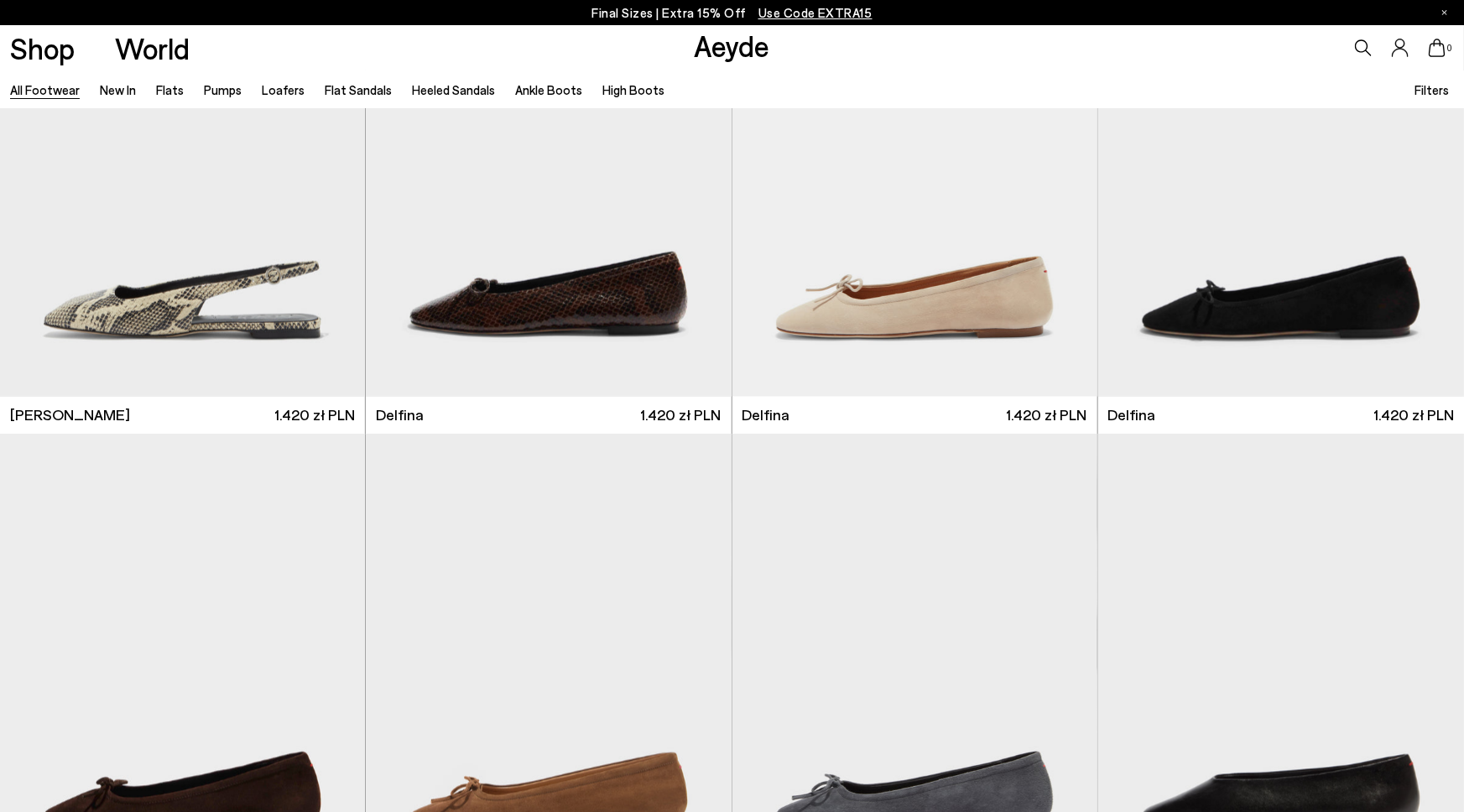
scroll to position [18432, 0]
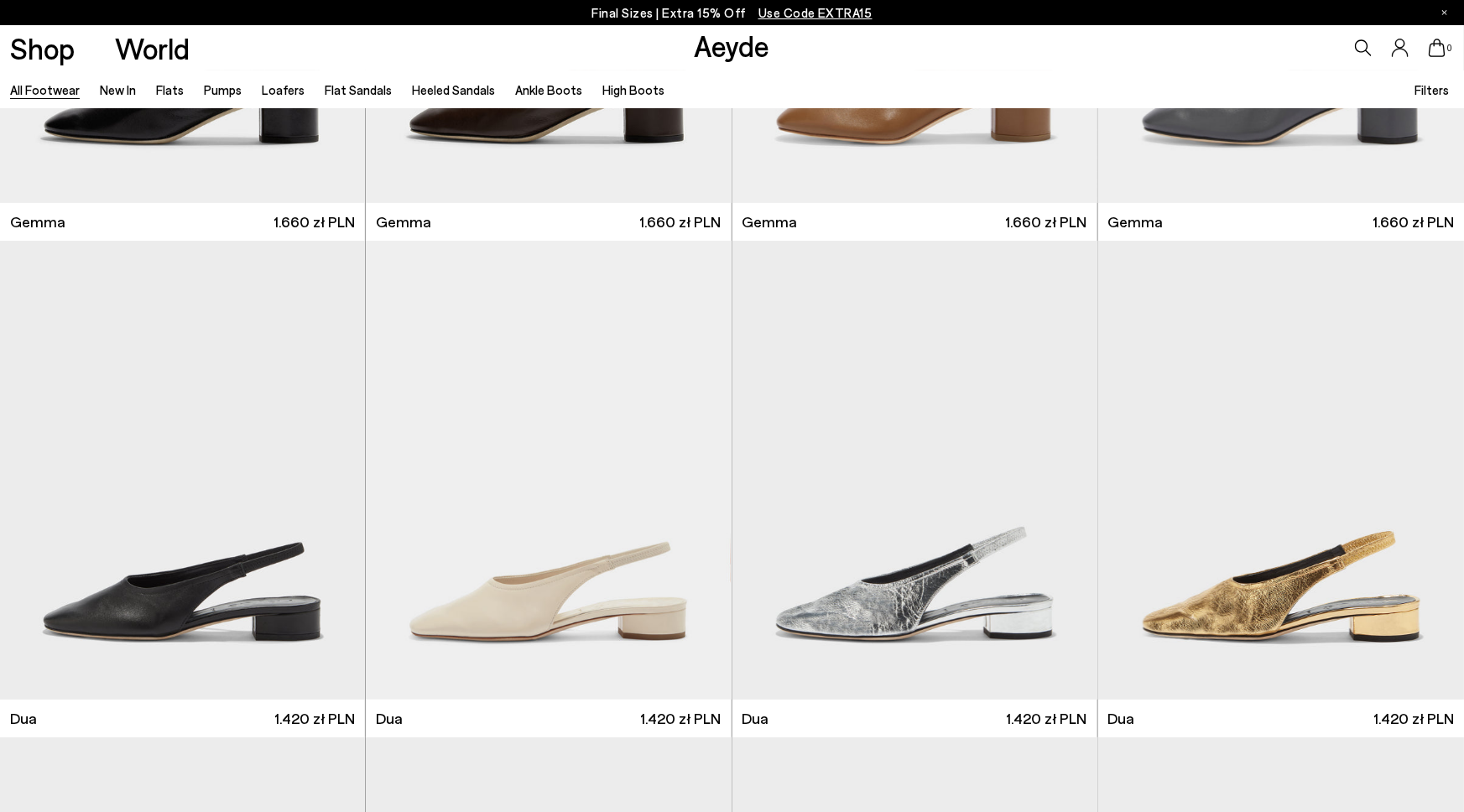
scroll to position [20328, 0]
